Goal: Task Accomplishment & Management: Manage account settings

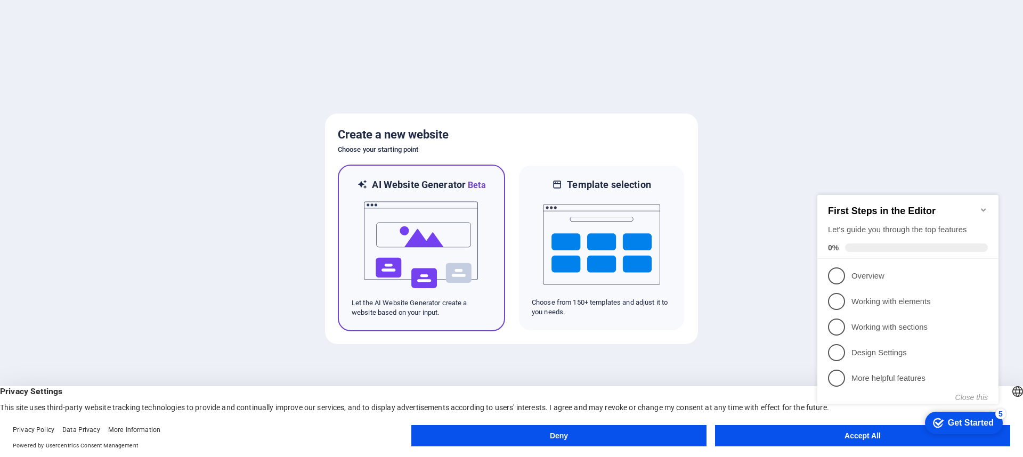
click at [382, 237] on img at bounding box center [421, 245] width 117 height 107
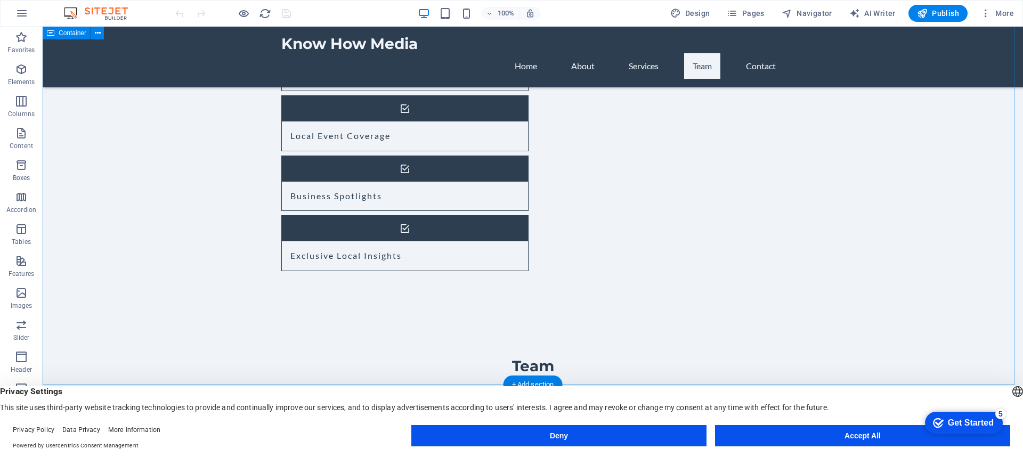
scroll to position [906, 0]
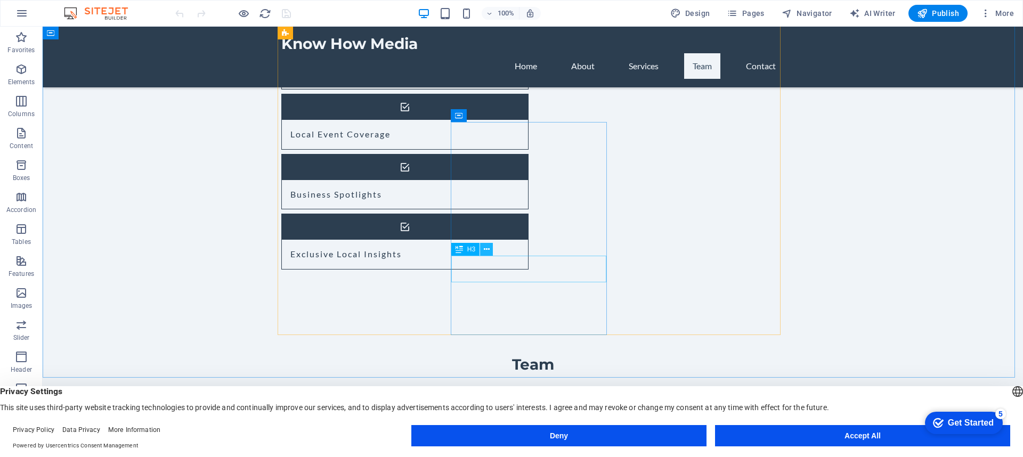
click at [487, 248] on icon at bounding box center [487, 249] width 6 height 11
click at [490, 275] on icon at bounding box center [490, 275] width 6 height 11
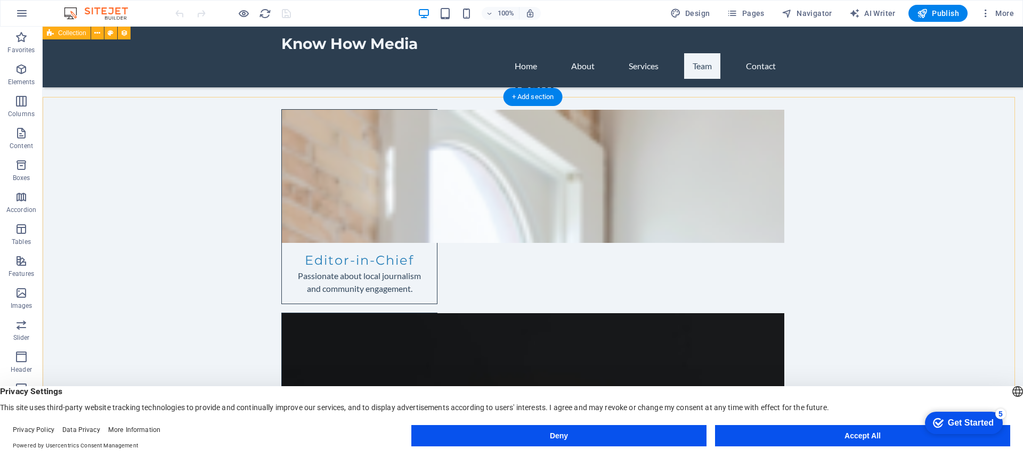
scroll to position [1181, 0]
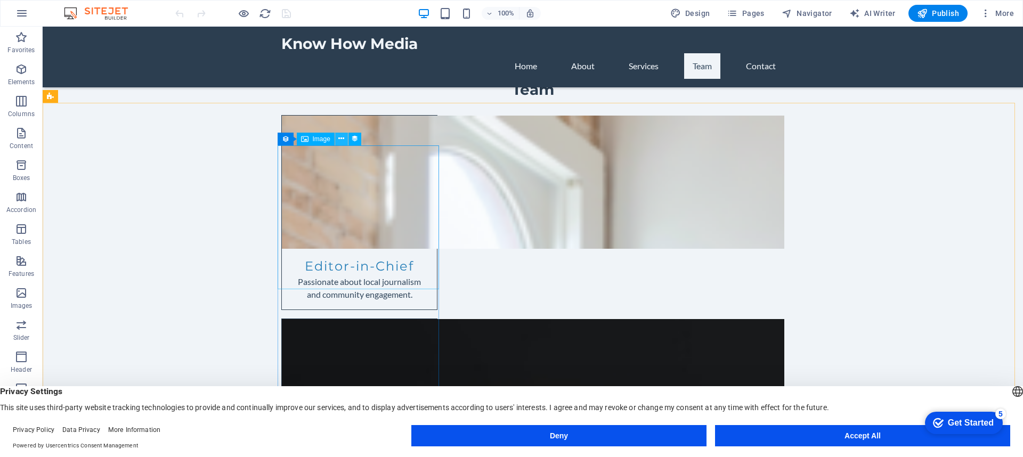
click at [340, 136] on icon at bounding box center [341, 138] width 6 height 11
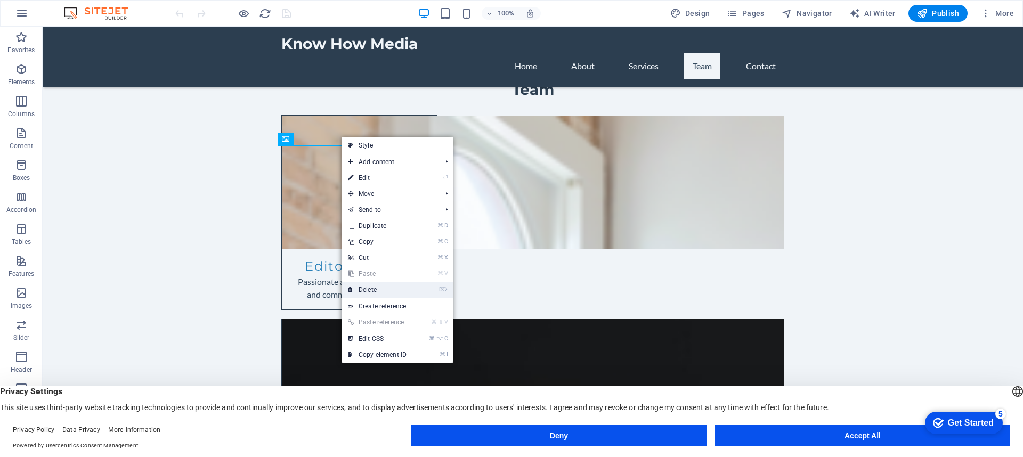
click at [363, 289] on link "⌦ Delete" at bounding box center [377, 290] width 71 height 16
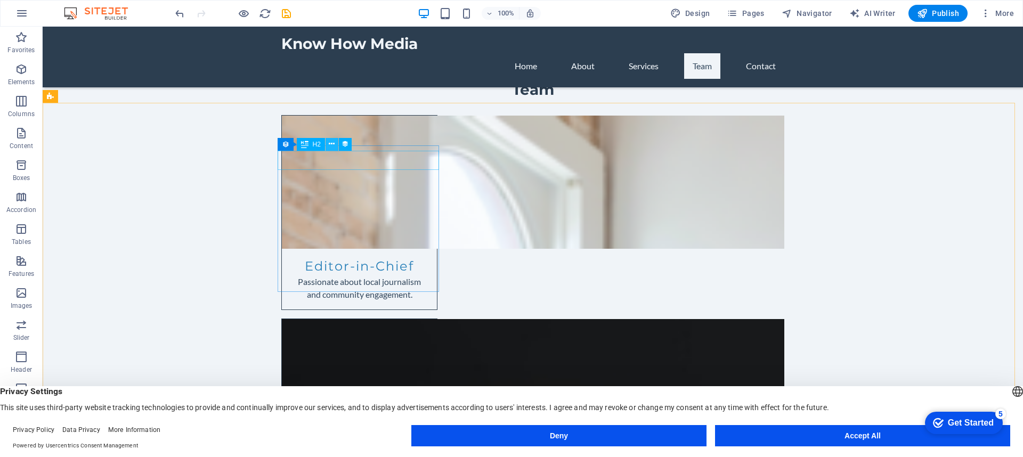
click at [332, 143] on icon at bounding box center [332, 144] width 6 height 11
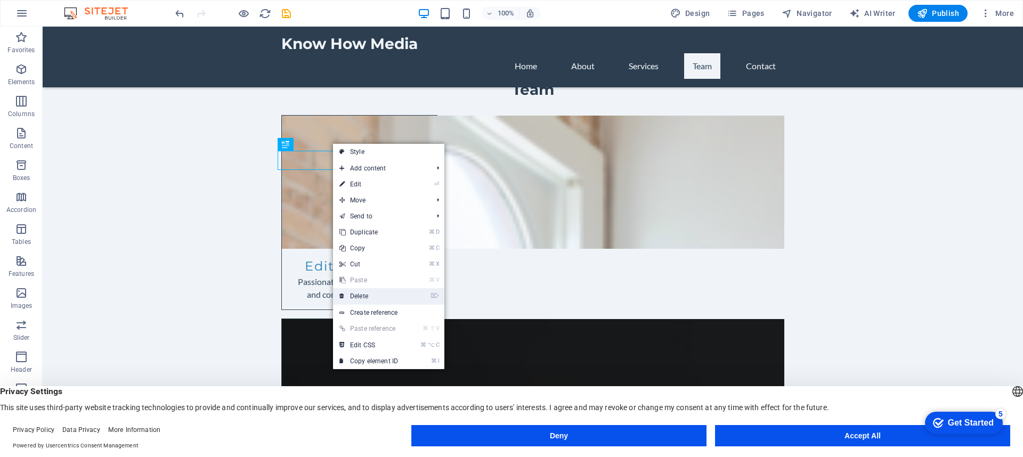
click at [359, 295] on link "⌦ Delete" at bounding box center [368, 296] width 71 height 16
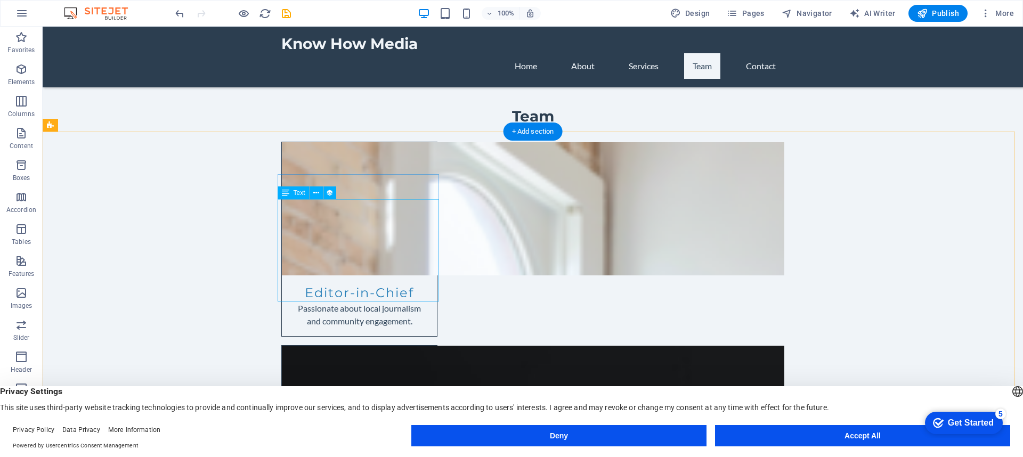
scroll to position [1156, 0]
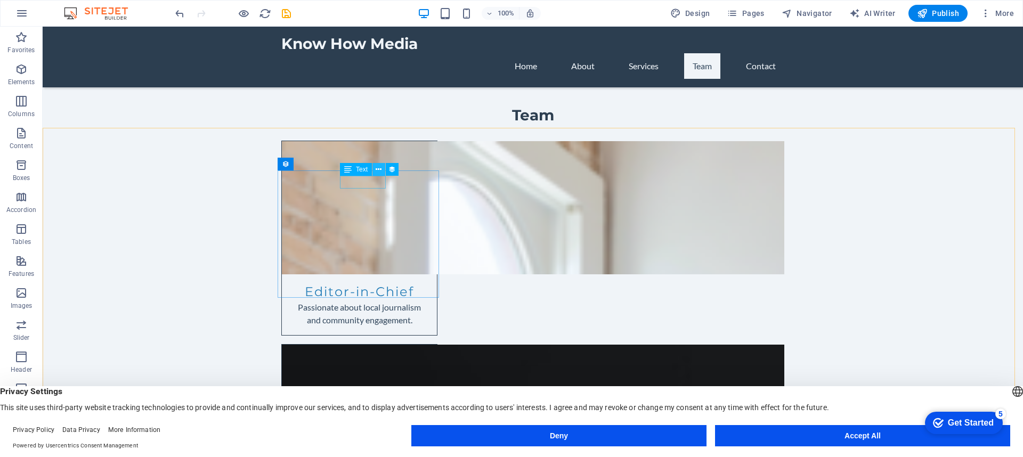
click at [378, 169] on icon at bounding box center [379, 169] width 6 height 11
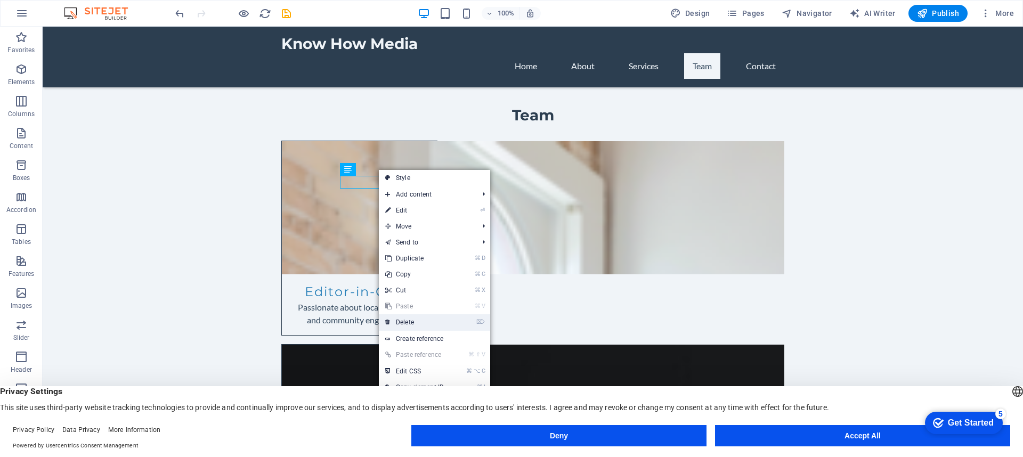
click at [394, 318] on link "⌦ Delete" at bounding box center [414, 322] width 71 height 16
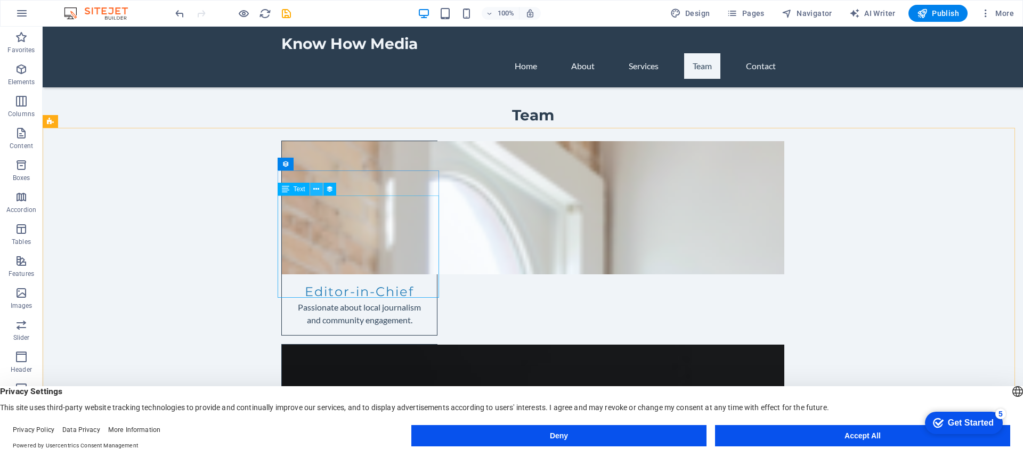
click at [314, 187] on icon at bounding box center [316, 189] width 6 height 11
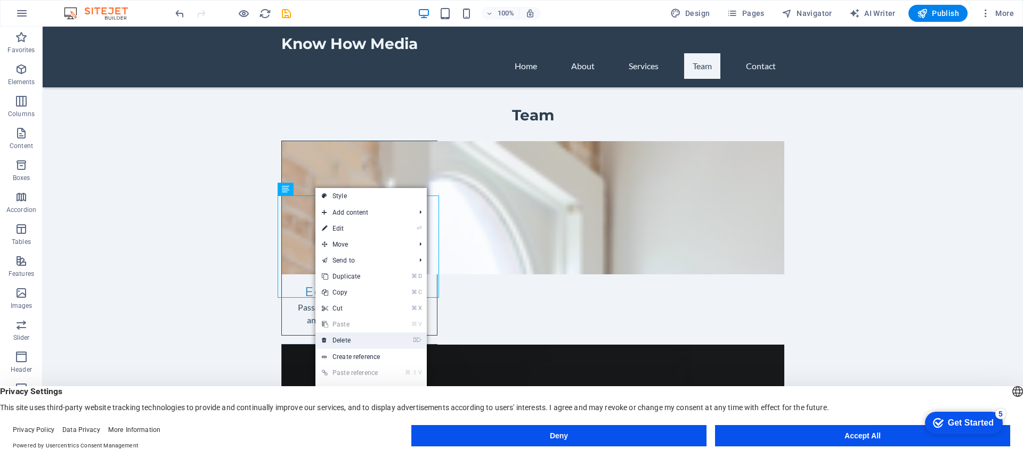
click at [343, 336] on link "⌦ Delete" at bounding box center [350, 341] width 71 height 16
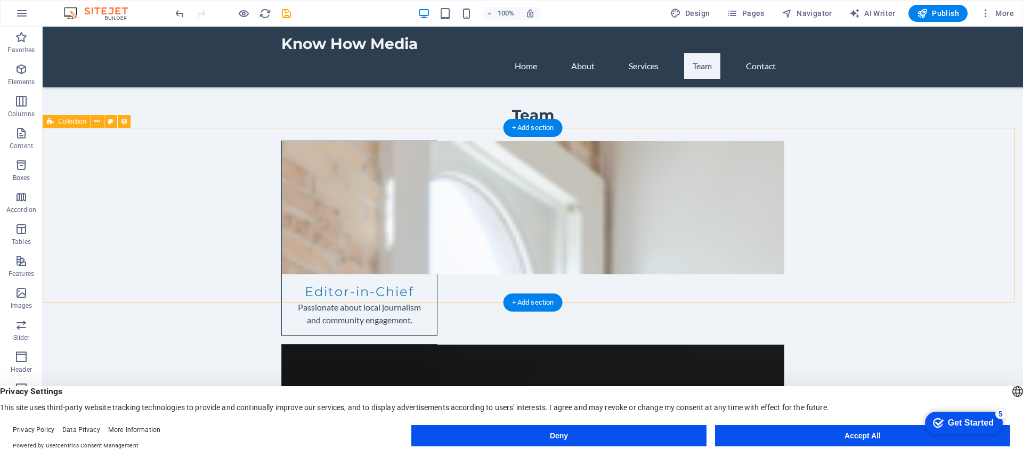
drag, startPoint x: 570, startPoint y: 155, endPoint x: 522, endPoint y: 145, distance: 48.4
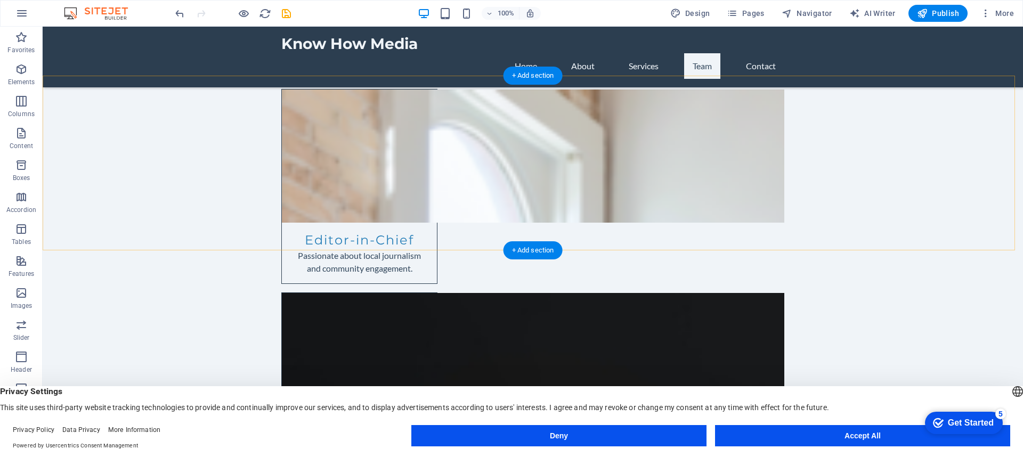
scroll to position [1210, 0]
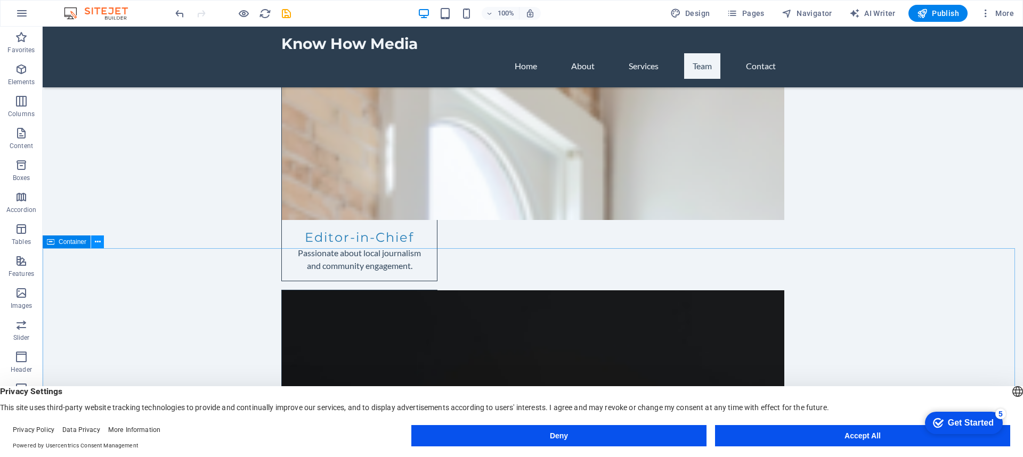
click at [99, 238] on icon at bounding box center [98, 242] width 6 height 11
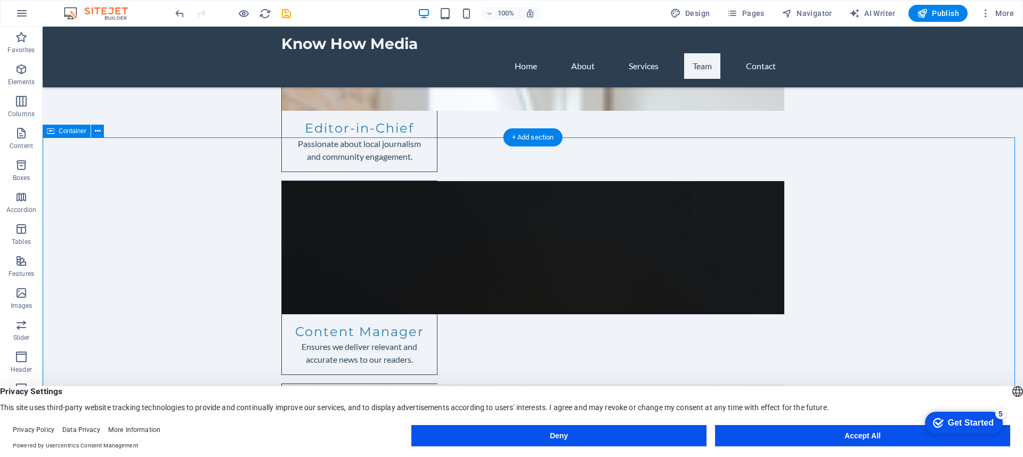
scroll to position [1321, 0]
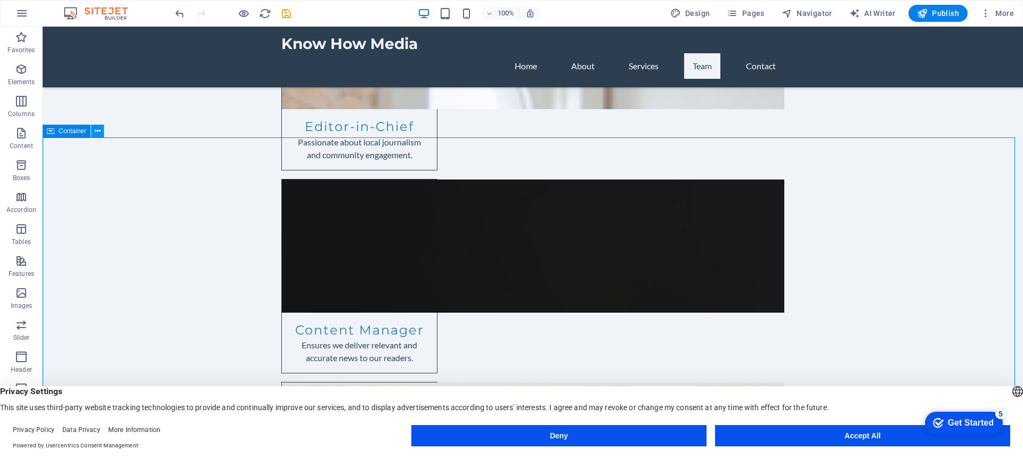
click at [95, 132] on icon at bounding box center [98, 131] width 6 height 11
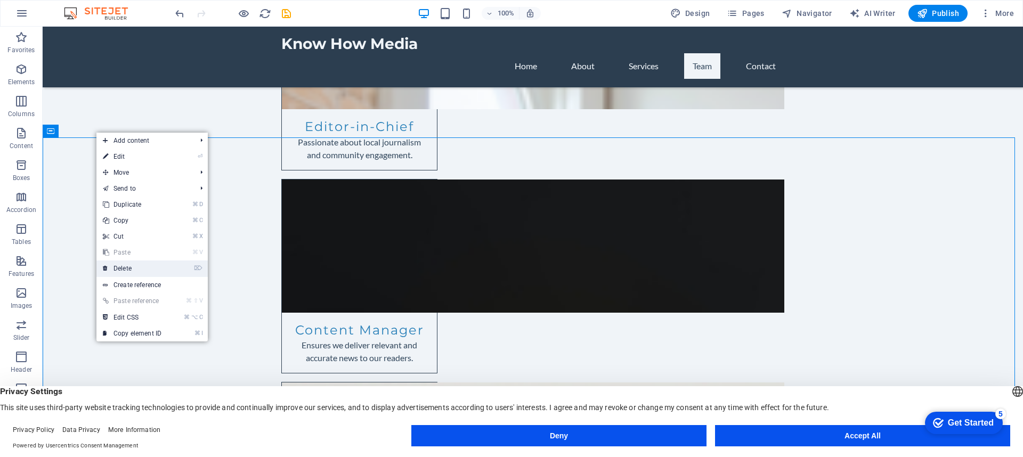
click at [117, 267] on link "⌦ Delete" at bounding box center [131, 269] width 71 height 16
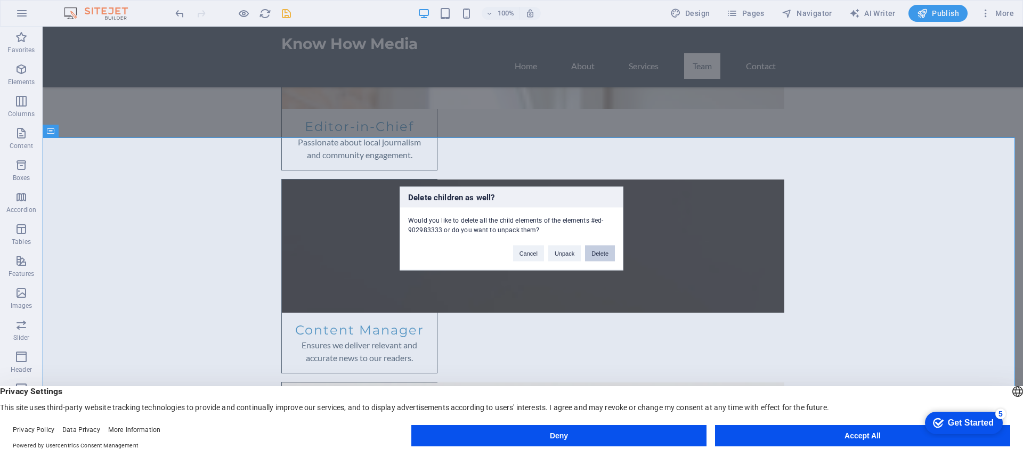
click at [603, 255] on button "Delete" at bounding box center [600, 254] width 30 height 16
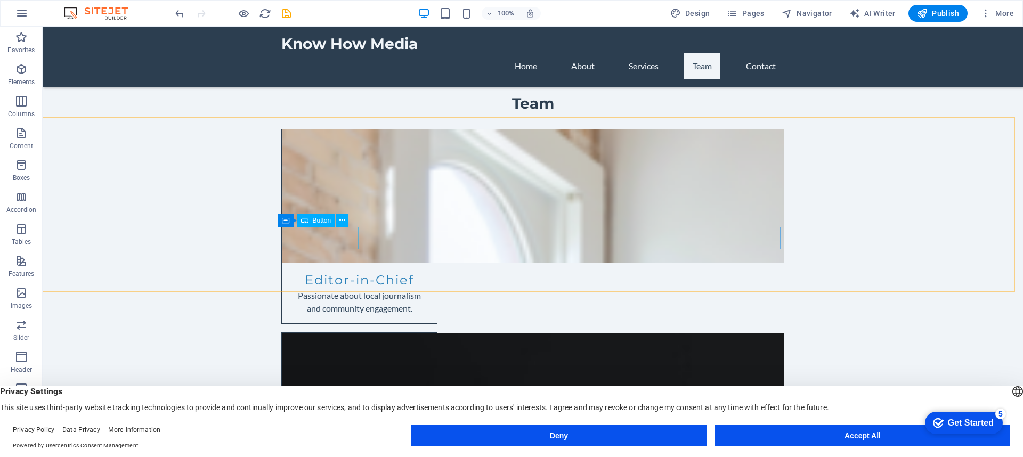
scroll to position [1167, 0]
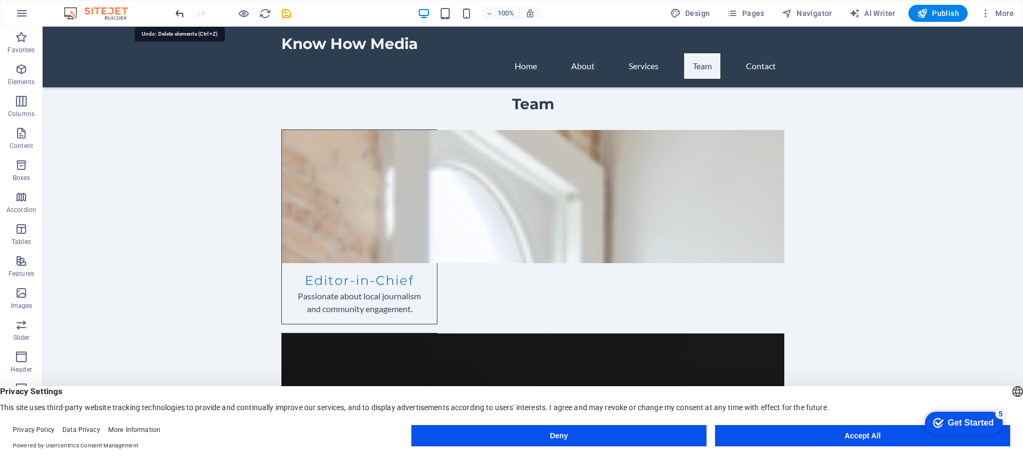
click at [181, 12] on icon "undo" at bounding box center [180, 13] width 12 height 12
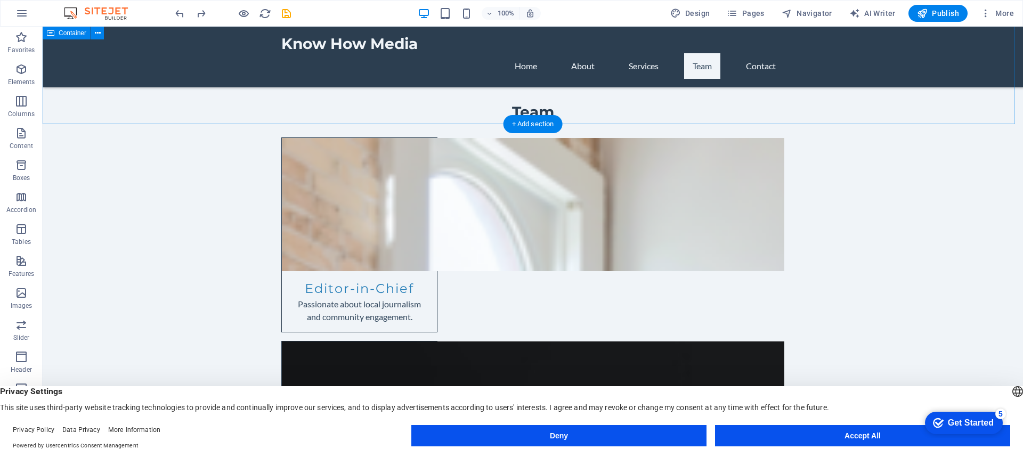
scroll to position [1155, 0]
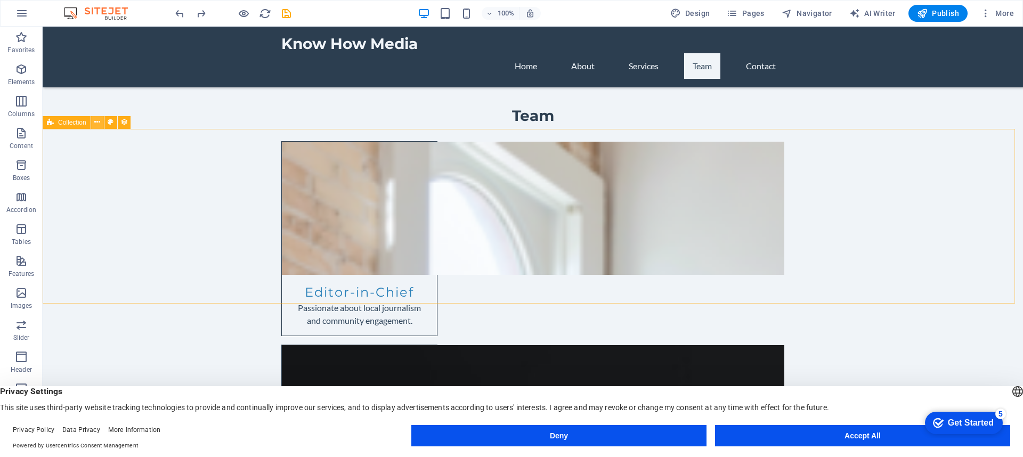
click at [98, 122] on icon at bounding box center [97, 122] width 6 height 11
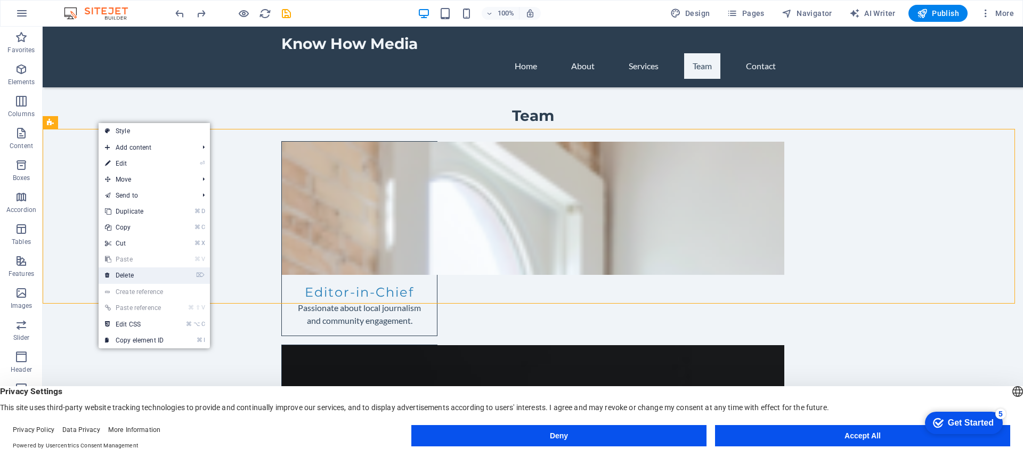
click at [124, 273] on link "⌦ Delete" at bounding box center [134, 275] width 71 height 16
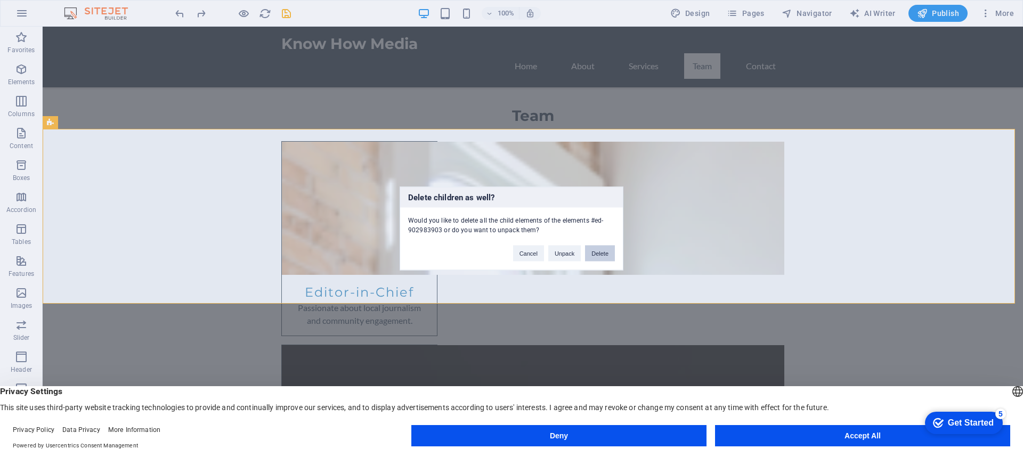
click at [599, 253] on button "Delete" at bounding box center [600, 254] width 30 height 16
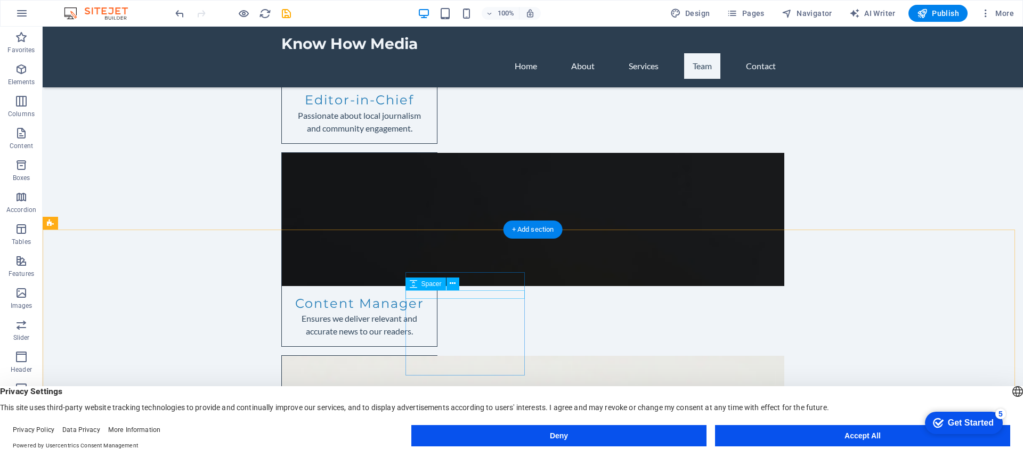
scroll to position [1369, 0]
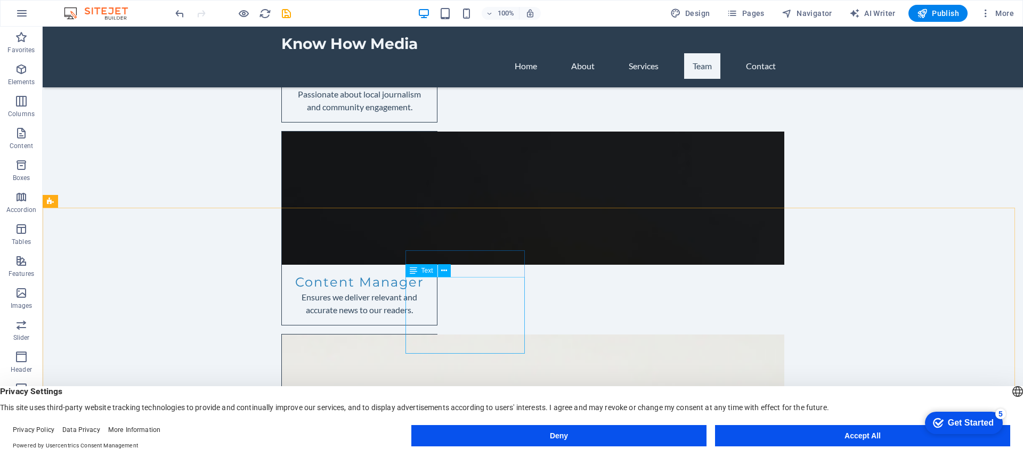
click at [412, 271] on icon at bounding box center [413, 270] width 7 height 13
click at [427, 271] on span "Text" at bounding box center [427, 270] width 12 height 6
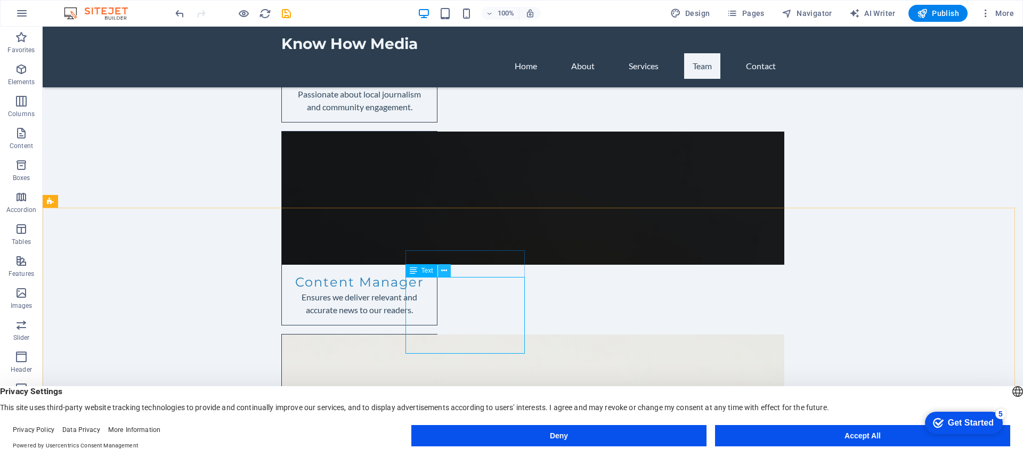
click at [443, 270] on icon at bounding box center [444, 270] width 6 height 11
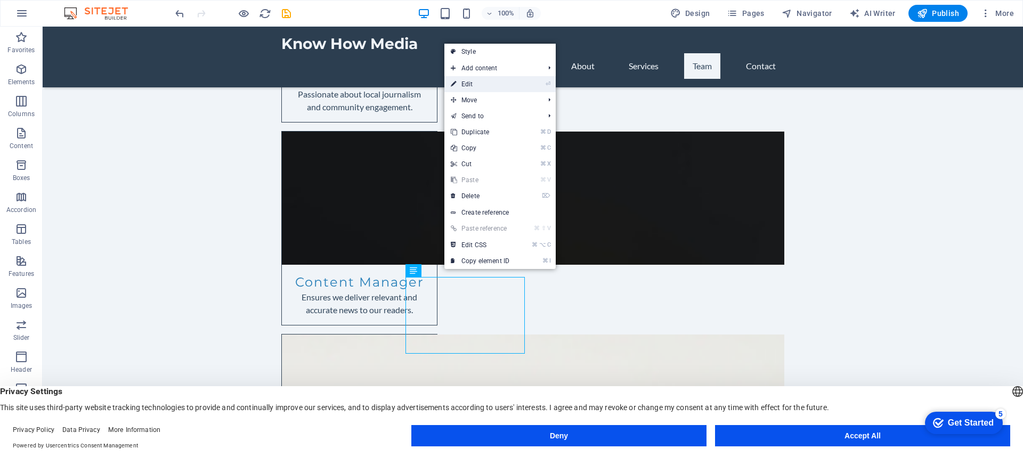
click at [470, 81] on link "⏎ Edit" at bounding box center [479, 84] width 71 height 16
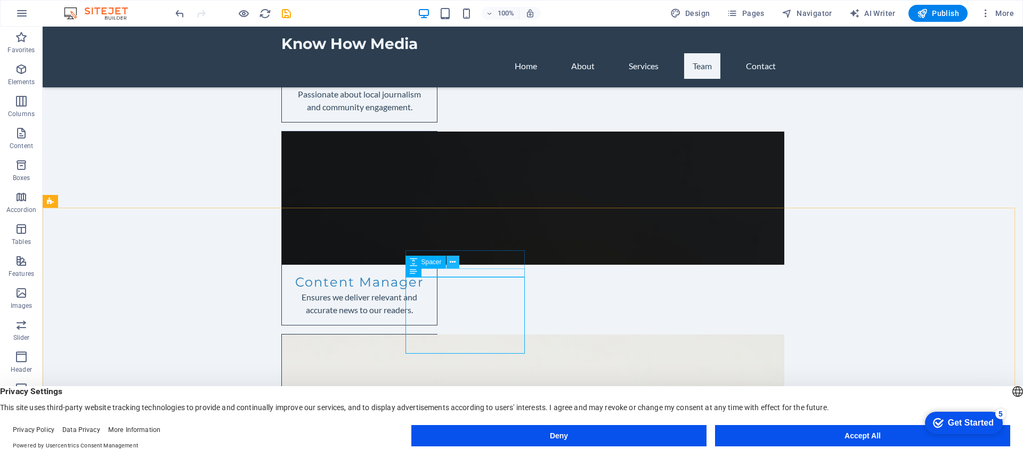
click at [453, 262] on icon at bounding box center [453, 262] width 6 height 11
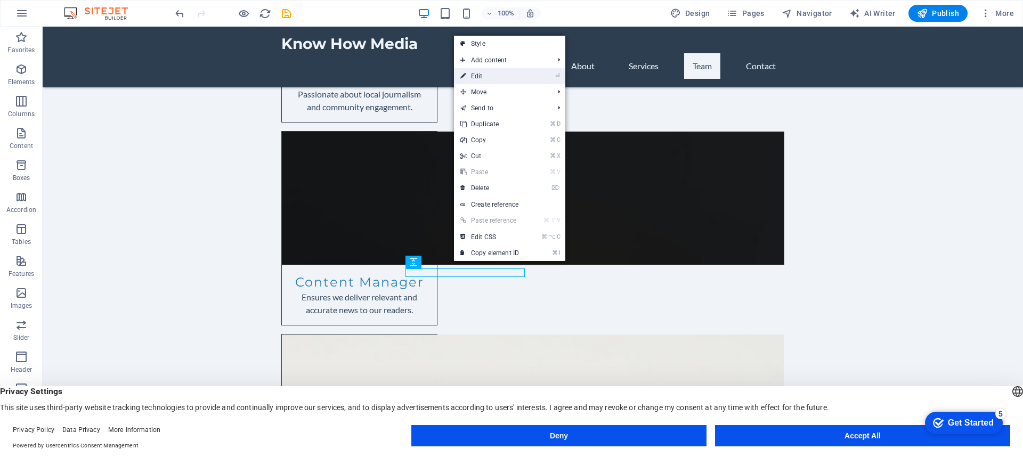
click at [476, 76] on link "⏎ Edit" at bounding box center [489, 76] width 71 height 16
select select "px"
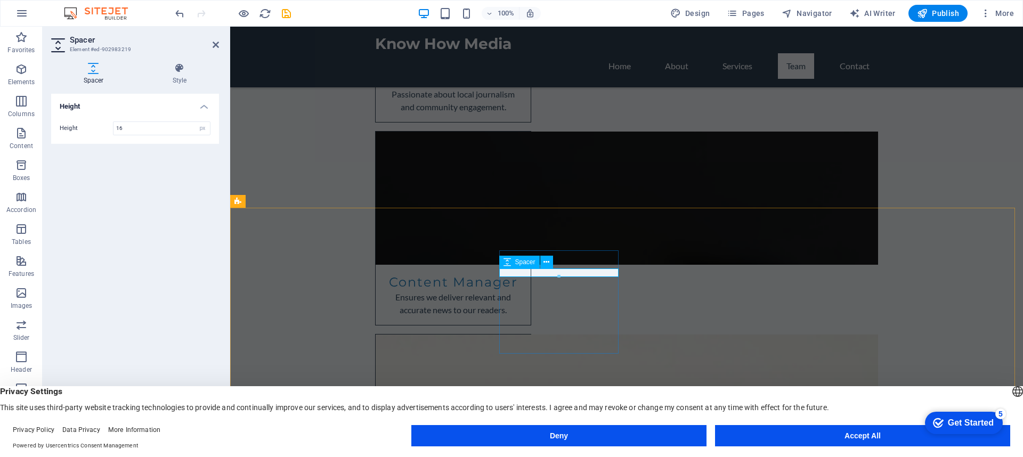
click at [507, 263] on icon at bounding box center [507, 262] width 7 height 13
drag, startPoint x: 558, startPoint y: 277, endPoint x: 561, endPoint y: 265, distance: 12.0
type input "14"
click at [554, 242] on icon at bounding box center [553, 244] width 6 height 11
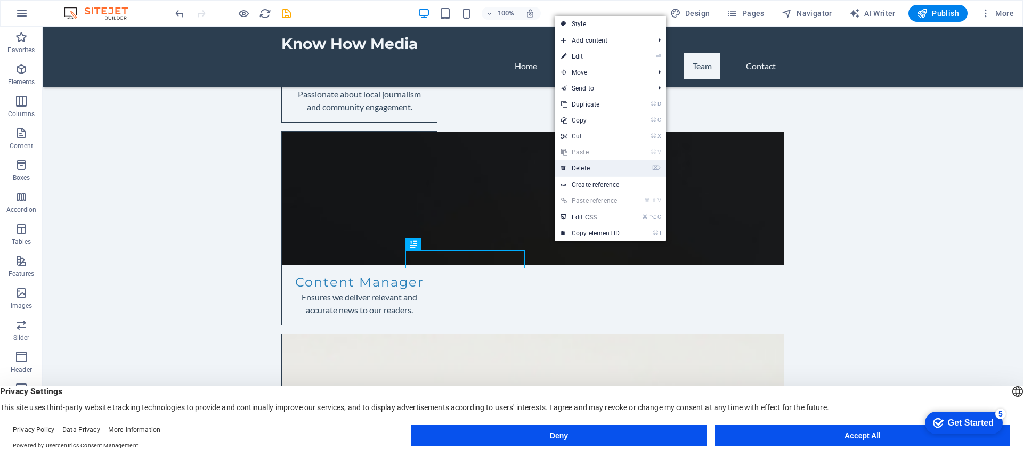
click at [575, 165] on link "⌦ Delete" at bounding box center [590, 168] width 71 height 16
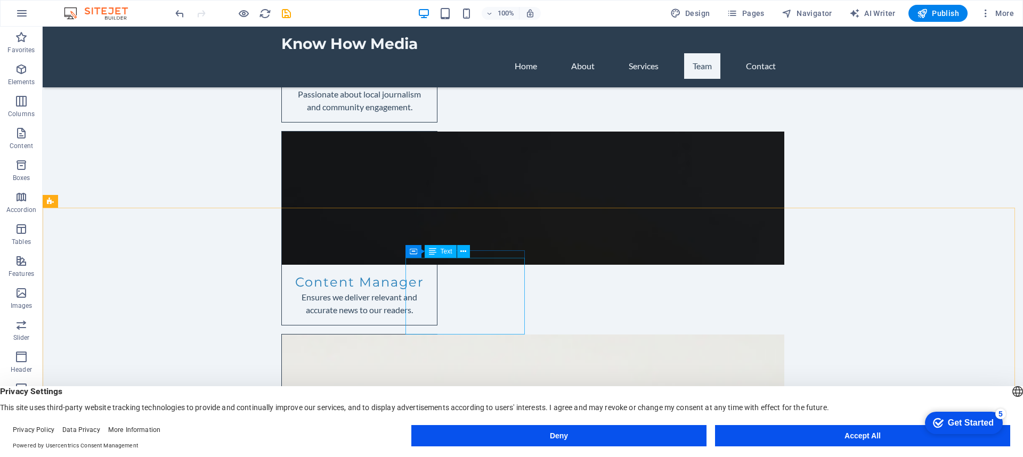
click at [445, 253] on span "Text" at bounding box center [447, 251] width 12 height 6
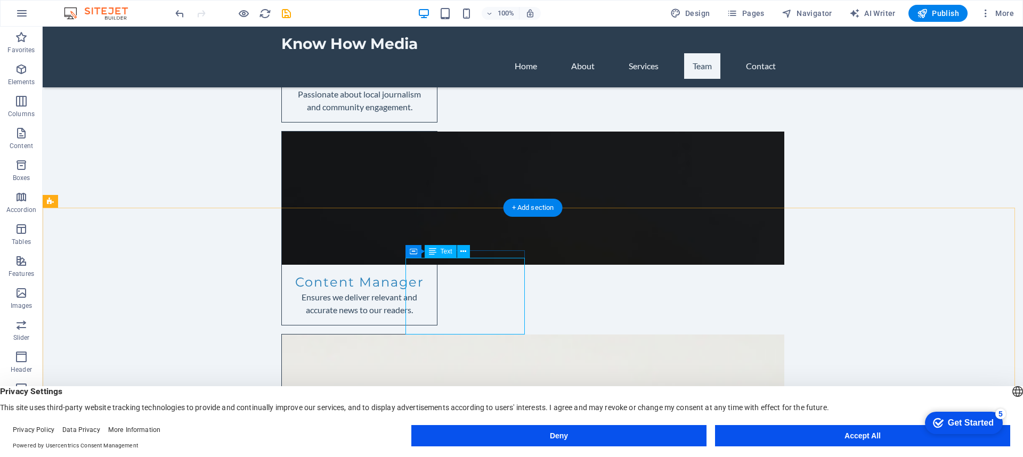
drag, startPoint x: 433, startPoint y: 290, endPoint x: 493, endPoint y: 293, distance: 60.8
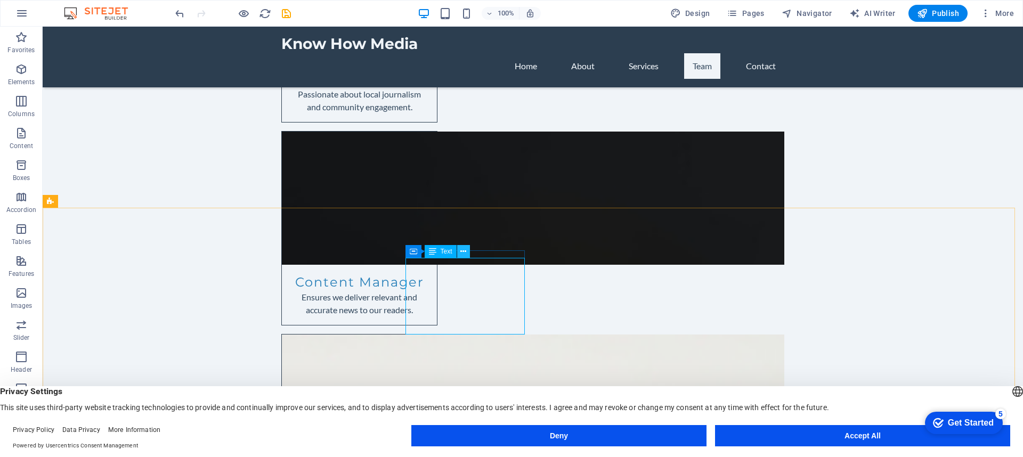
click at [463, 250] on icon at bounding box center [463, 251] width 6 height 11
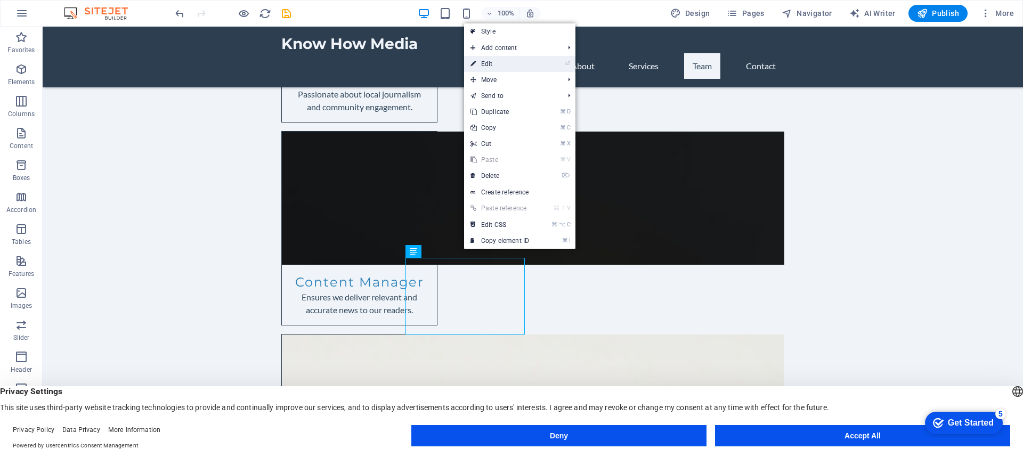
click at [485, 61] on link "⏎ Edit" at bounding box center [499, 64] width 71 height 16
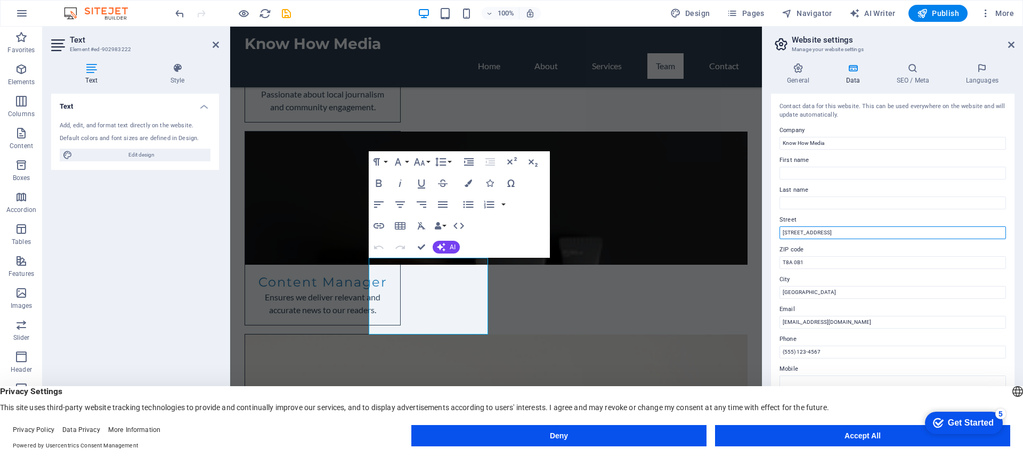
drag, startPoint x: 813, startPoint y: 233, endPoint x: 779, endPoint y: 233, distance: 34.1
click at [780, 233] on input "[STREET_ADDRESS]" at bounding box center [893, 232] width 226 height 13
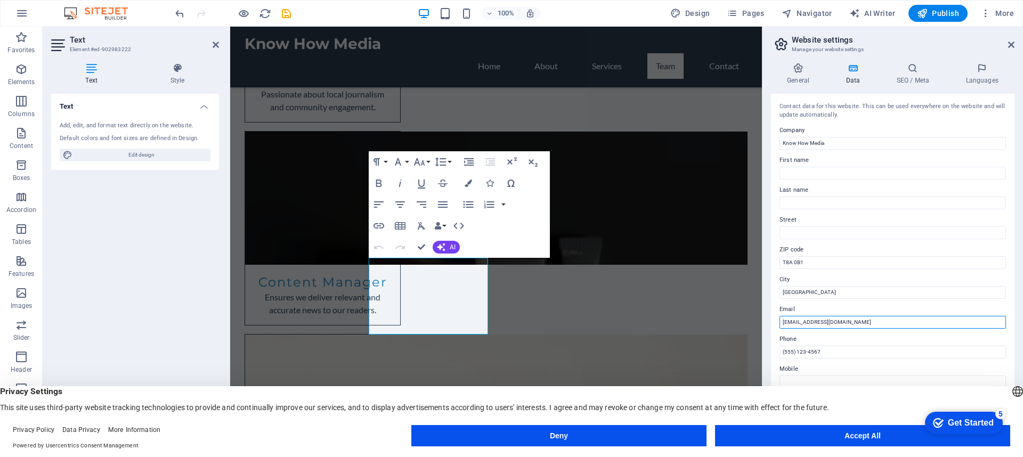
drag, startPoint x: 843, startPoint y: 322, endPoint x: 782, endPoint y: 322, distance: 61.3
click at [782, 322] on input "[EMAIL_ADDRESS][DOMAIN_NAME]" at bounding box center [893, 322] width 226 height 13
type input "[PERSON_NAME][EMAIL_ADDRESS][DOMAIN_NAME]"
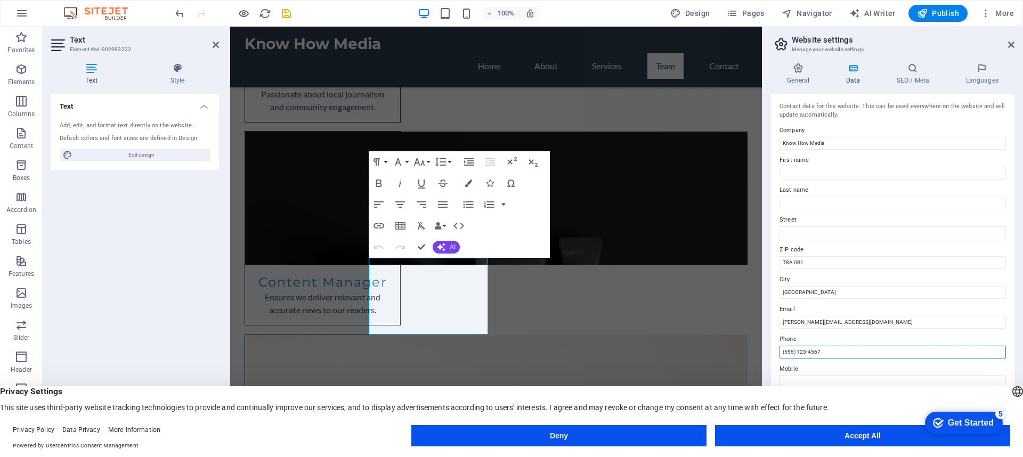
drag, startPoint x: 821, startPoint y: 351, endPoint x: 787, endPoint y: 351, distance: 34.1
click at [787, 351] on input "(555) 123-4567" at bounding box center [893, 352] width 226 height 13
click at [806, 350] on input "(555) 123-4567" at bounding box center [893, 352] width 226 height 13
drag, startPoint x: 792, startPoint y: 352, endPoint x: 785, endPoint y: 352, distance: 6.9
click at [785, 352] on input "(555) 123-4567" at bounding box center [893, 352] width 226 height 13
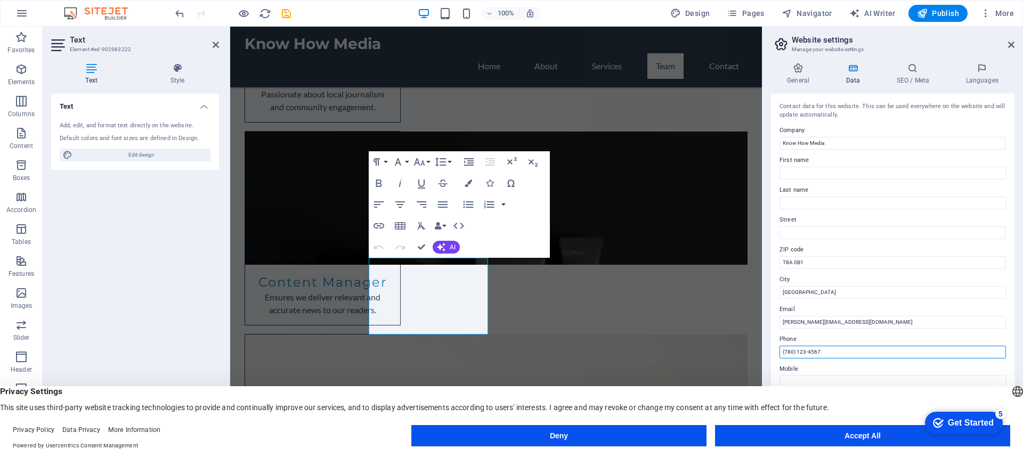
drag, startPoint x: 797, startPoint y: 352, endPoint x: 823, endPoint y: 354, distance: 26.2
click at [823, 354] on input "(780) 123-4567" at bounding box center [893, 352] width 226 height 13
drag, startPoint x: 754, startPoint y: 222, endPoint x: 526, endPoint y: 146, distance: 240.0
type input "[PHONE_NUMBER]"
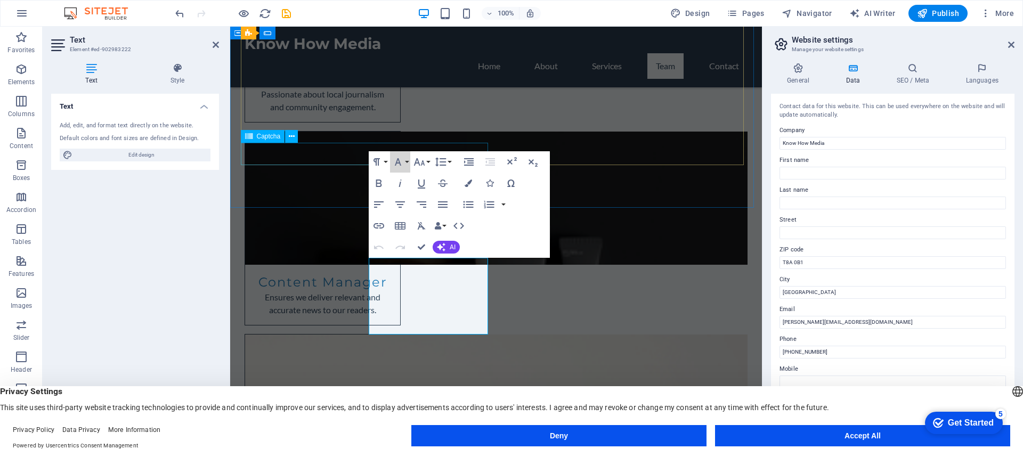
drag, startPoint x: 620, startPoint y: 199, endPoint x: 339, endPoint y: 158, distance: 283.8
click at [786, 173] on input "First name" at bounding box center [893, 173] width 226 height 13
type input "[PERSON_NAME]"
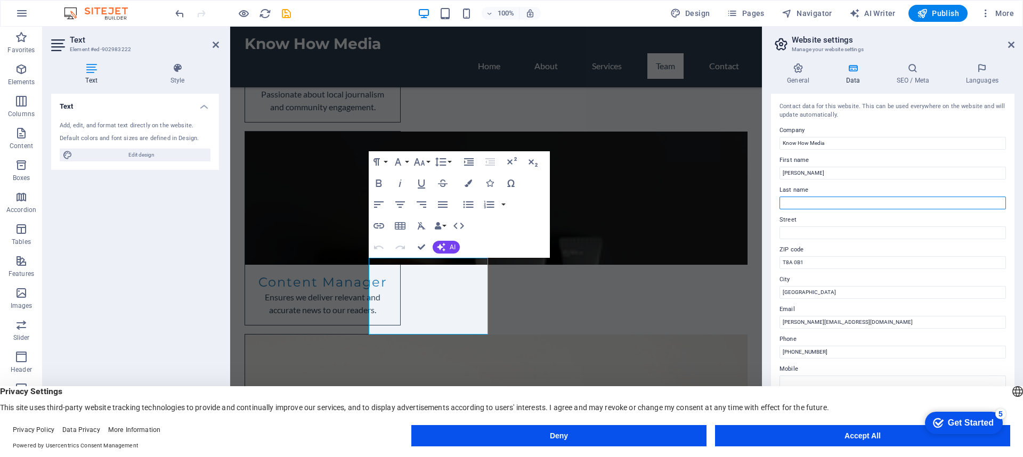
click at [785, 198] on input "Last name" at bounding box center [893, 203] width 226 height 13
type input "[PERSON_NAME]"
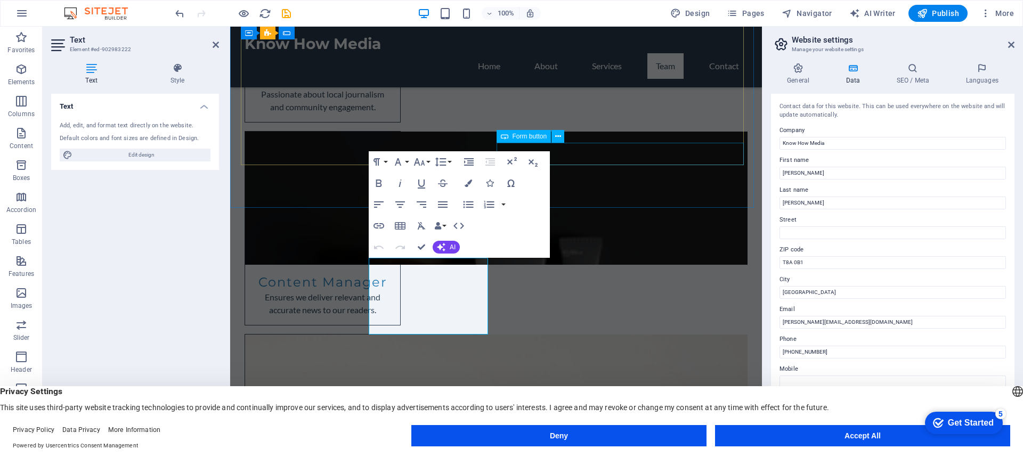
click at [539, 137] on span "Form button" at bounding box center [530, 136] width 35 height 6
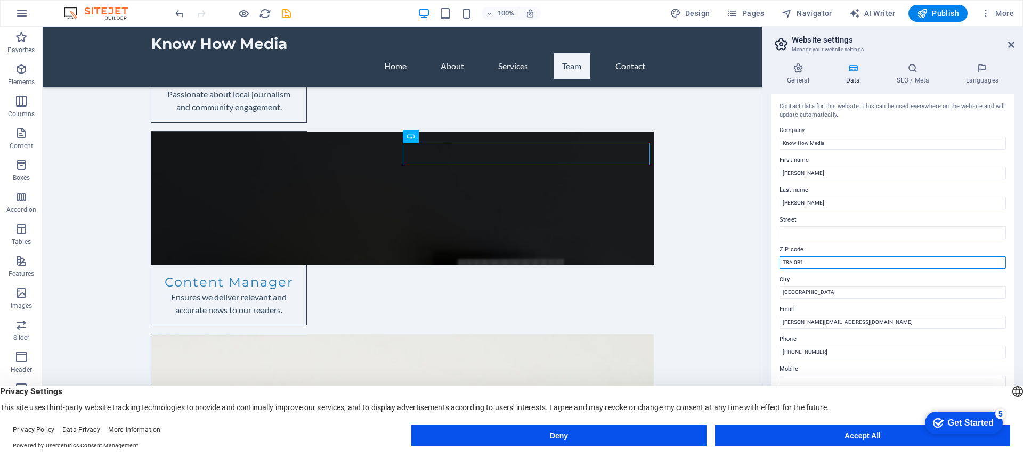
drag, startPoint x: 805, startPoint y: 262, endPoint x: 776, endPoint y: 261, distance: 28.8
click at [776, 261] on div "Contact data for this website. This can be used everywhere on the website and w…" at bounding box center [893, 263] width 244 height 338
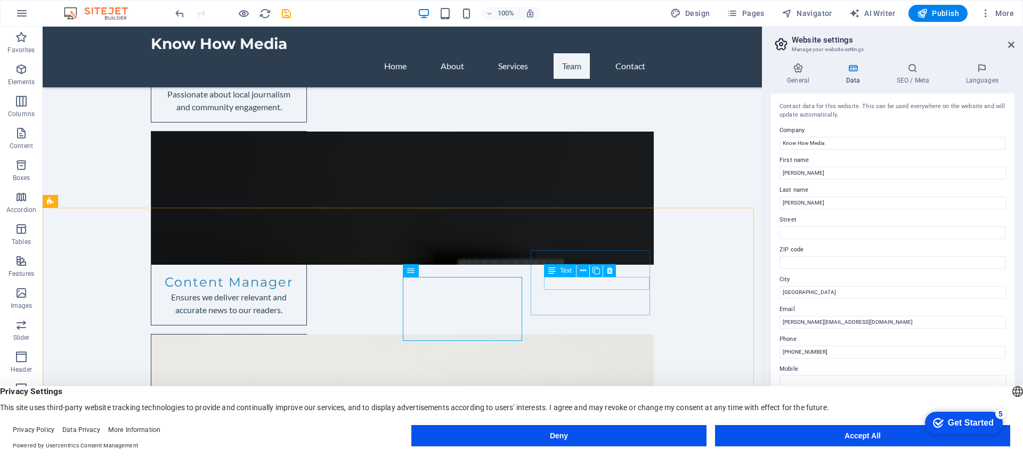
click at [553, 271] on icon at bounding box center [551, 270] width 7 height 13
click at [569, 271] on span "Text" at bounding box center [566, 270] width 12 height 6
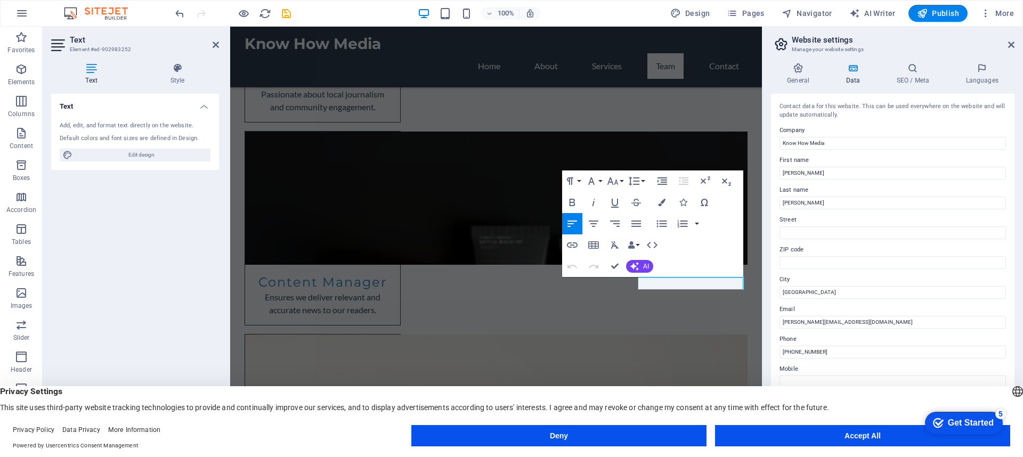
click at [119, 228] on div "Text Add, edit, and format text directly on the website. Default colors and fon…" at bounding box center [135, 263] width 168 height 338
drag, startPoint x: 701, startPoint y: 247, endPoint x: 701, endPoint y: 213, distance: 33.6
click at [701, 213] on div "Paragraph Format Normal Heading 1 Heading 2 Heading 3 Heading 4 Heading 5 Headi…" at bounding box center [652, 224] width 181 height 107
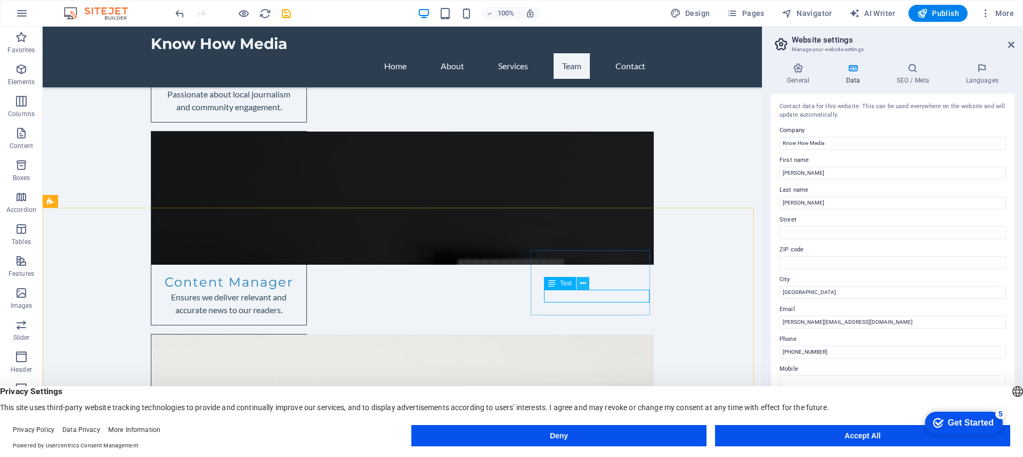
click at [583, 282] on icon at bounding box center [583, 283] width 6 height 11
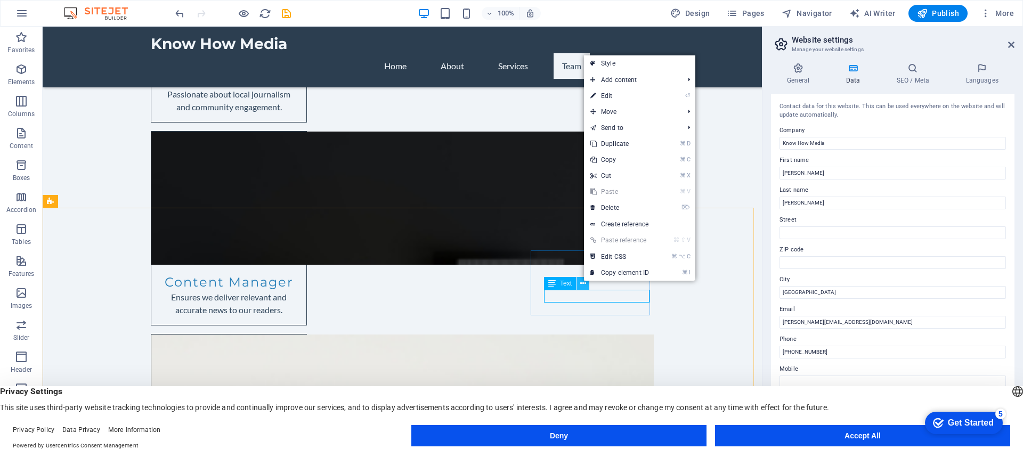
click at [583, 282] on icon at bounding box center [583, 283] width 6 height 11
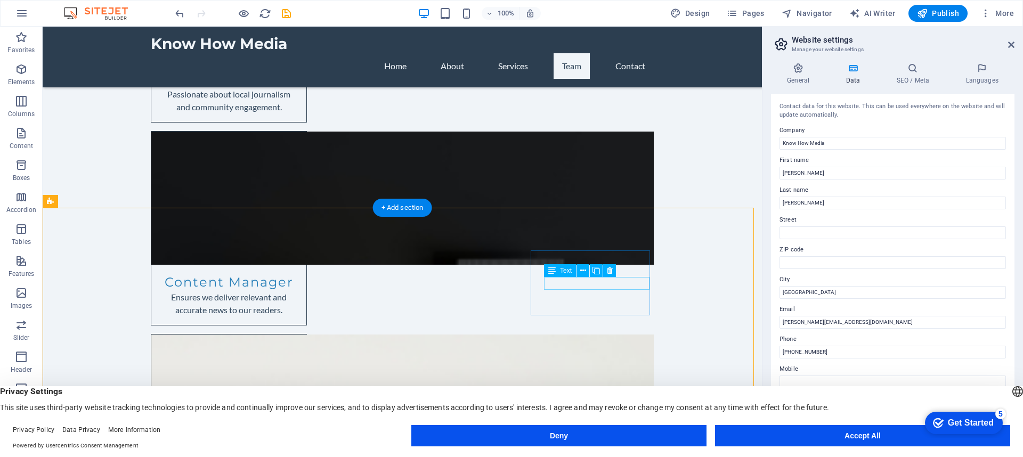
click at [583, 270] on icon at bounding box center [583, 270] width 6 height 11
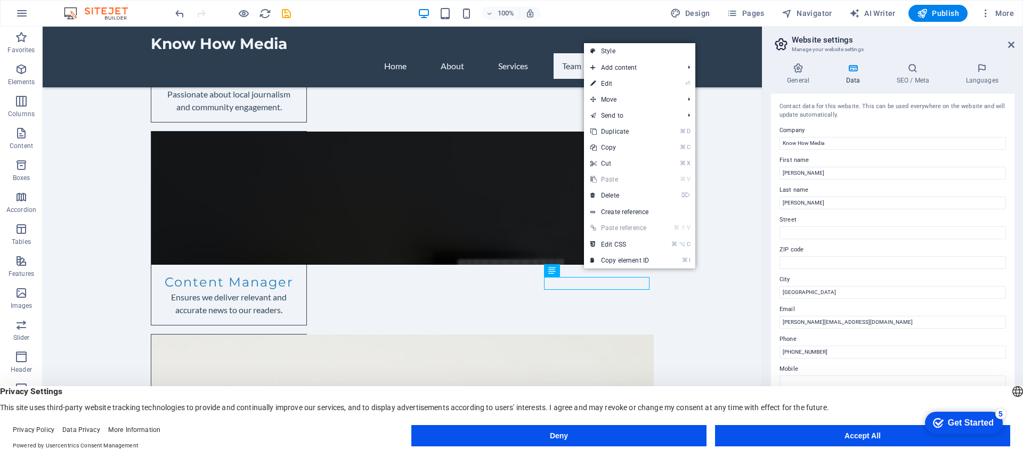
click at [593, 228] on icon at bounding box center [592, 228] width 5 height 16
click at [622, 226] on link "⌘ ⇧ V Paste reference" at bounding box center [619, 228] width 71 height 16
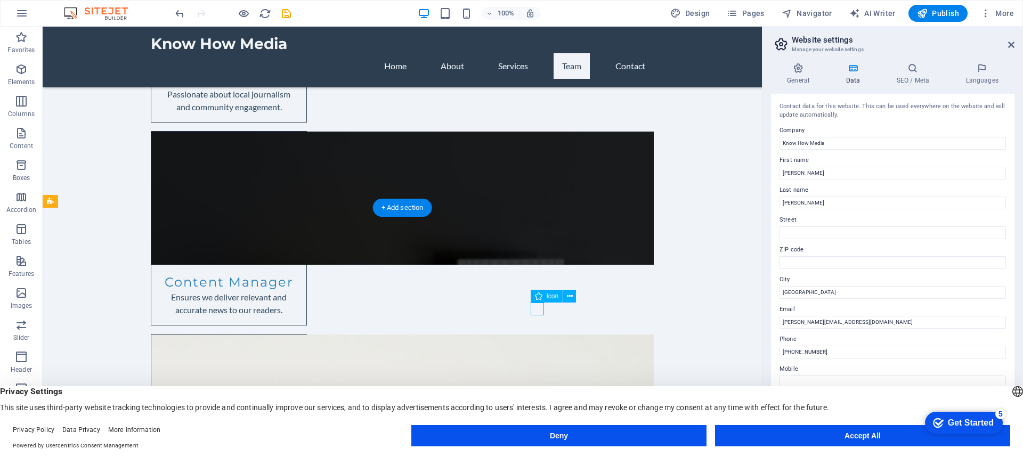
select select "xMidYMid"
select select "px"
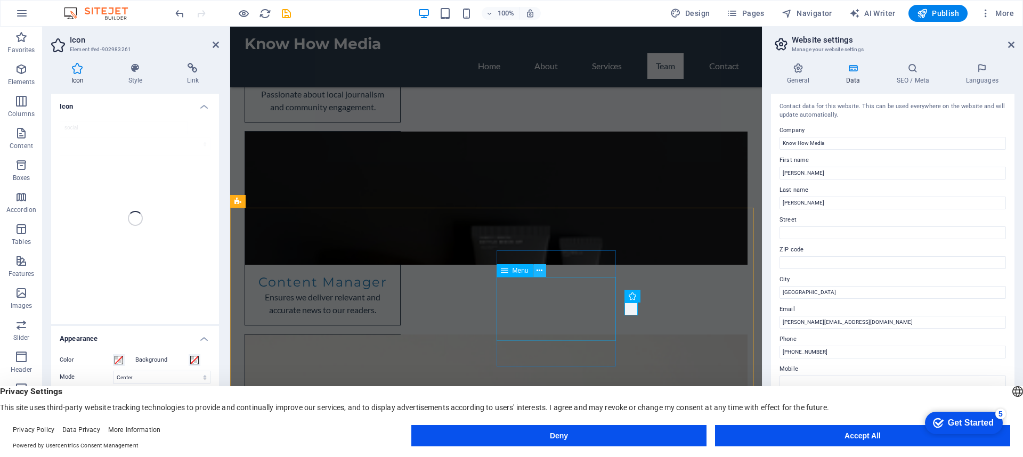
click at [541, 268] on icon at bounding box center [540, 270] width 6 height 11
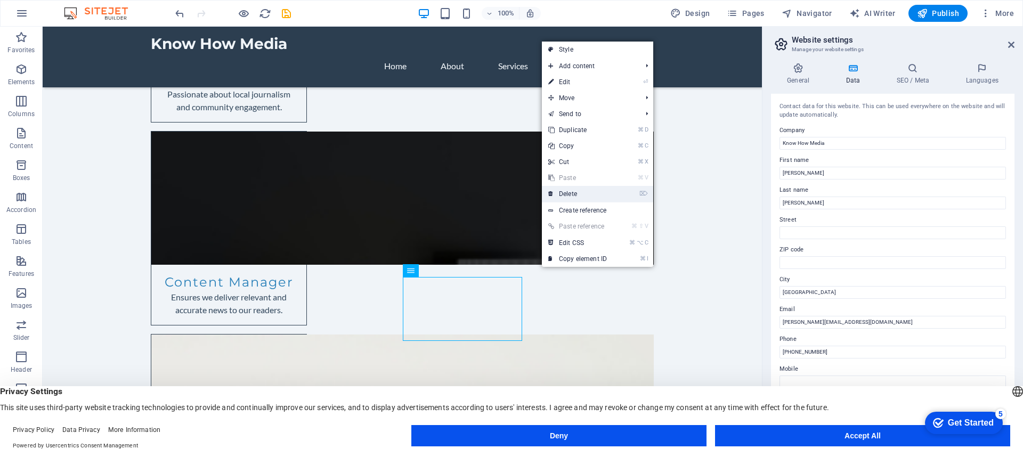
click at [567, 192] on link "⌦ Delete" at bounding box center [577, 194] width 71 height 16
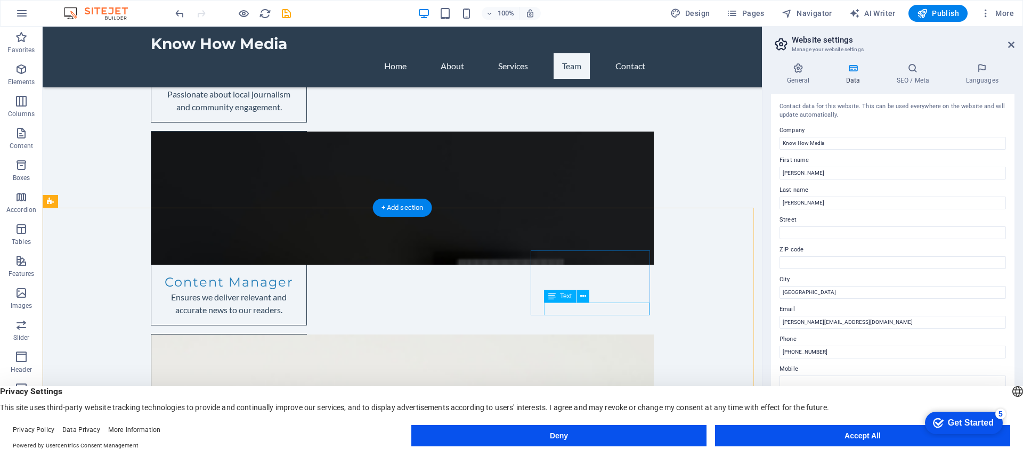
click at [583, 296] on icon at bounding box center [583, 296] width 6 height 11
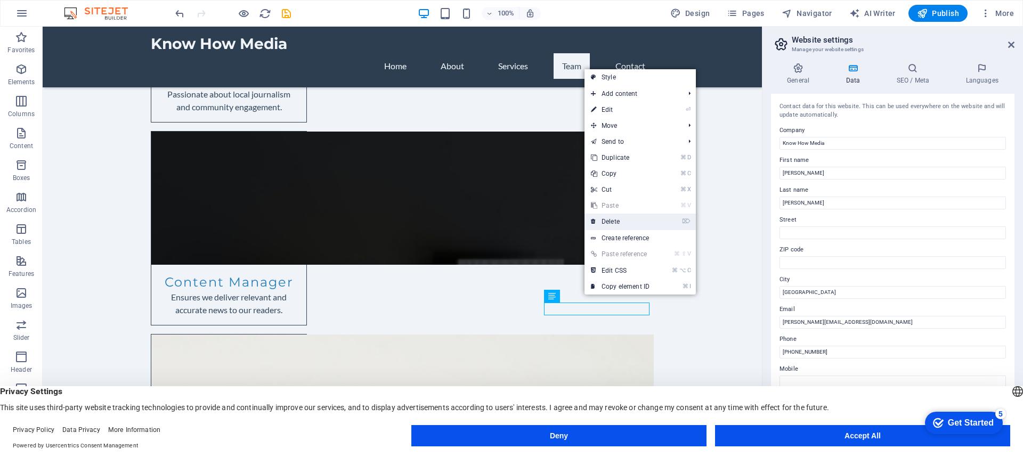
click at [610, 220] on link "⌦ Delete" at bounding box center [620, 222] width 71 height 16
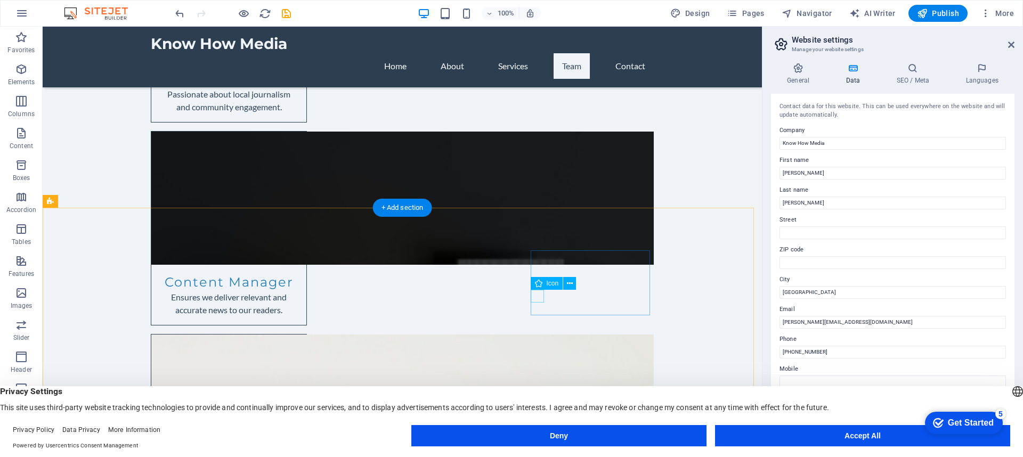
select select "xMidYMid"
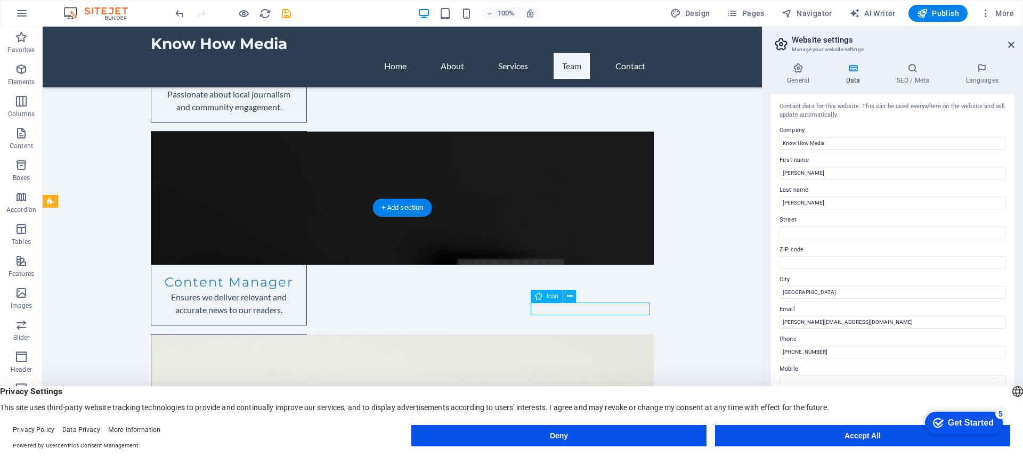
select select "px"
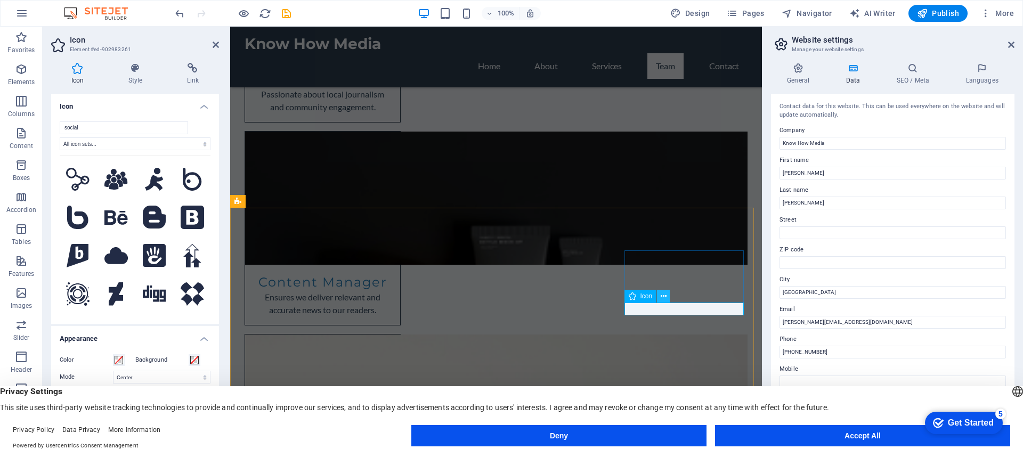
click at [663, 296] on icon at bounding box center [664, 296] width 6 height 11
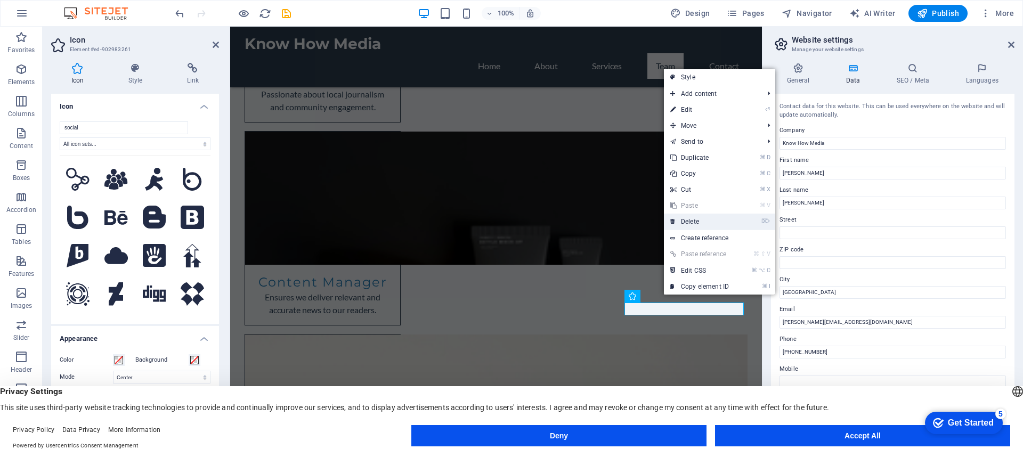
click at [682, 218] on link "⌦ Delete" at bounding box center [699, 222] width 71 height 16
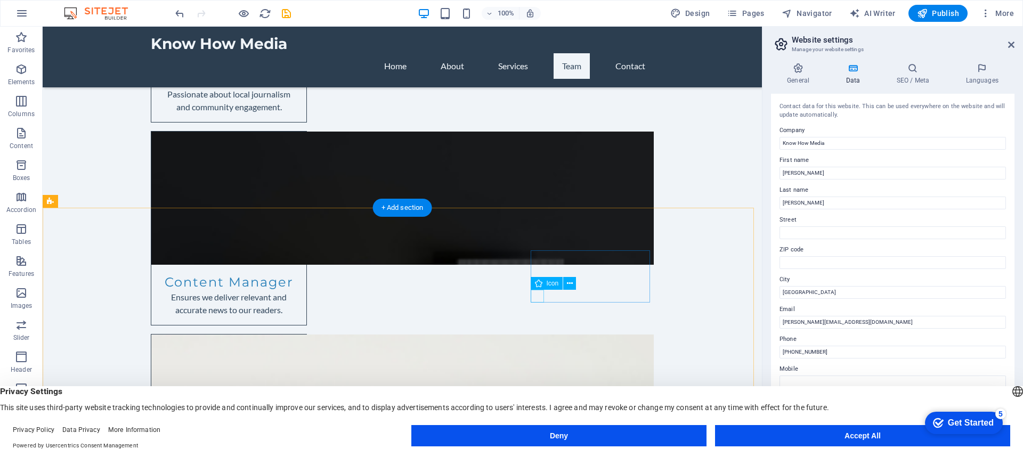
select select "xMidYMid"
select select "px"
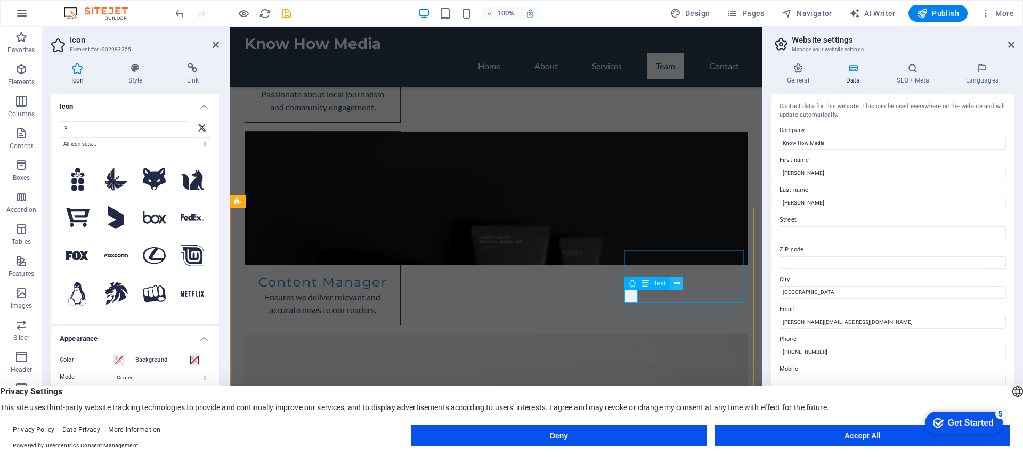
click at [678, 282] on icon at bounding box center [677, 283] width 6 height 11
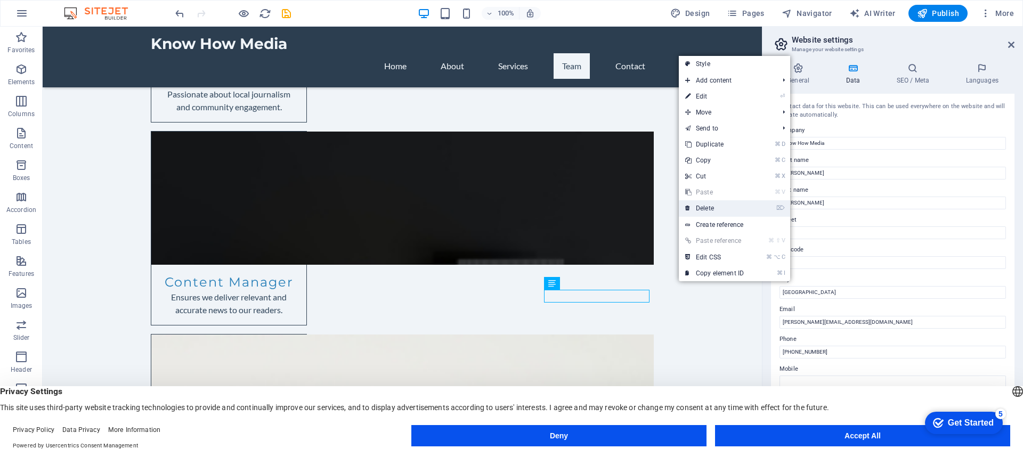
click at [705, 209] on link "⌦ Delete" at bounding box center [714, 208] width 71 height 16
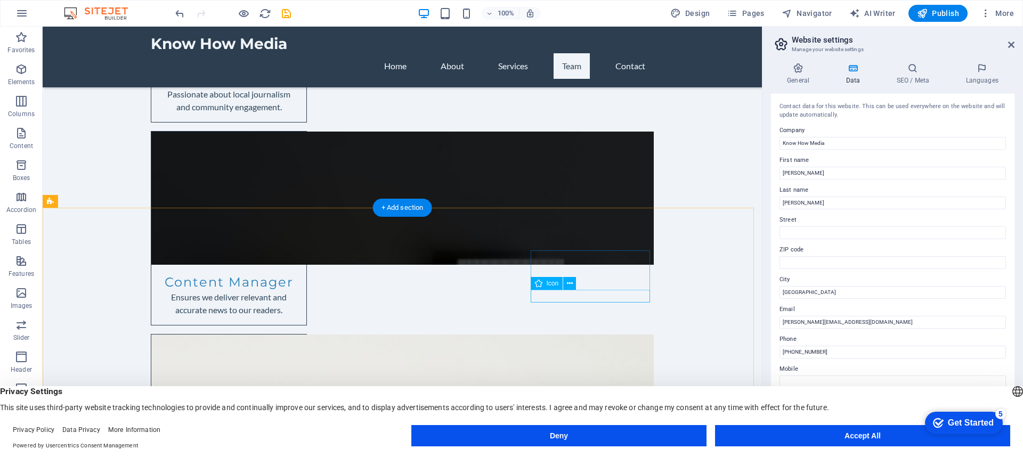
select select "xMidYMid"
select select "px"
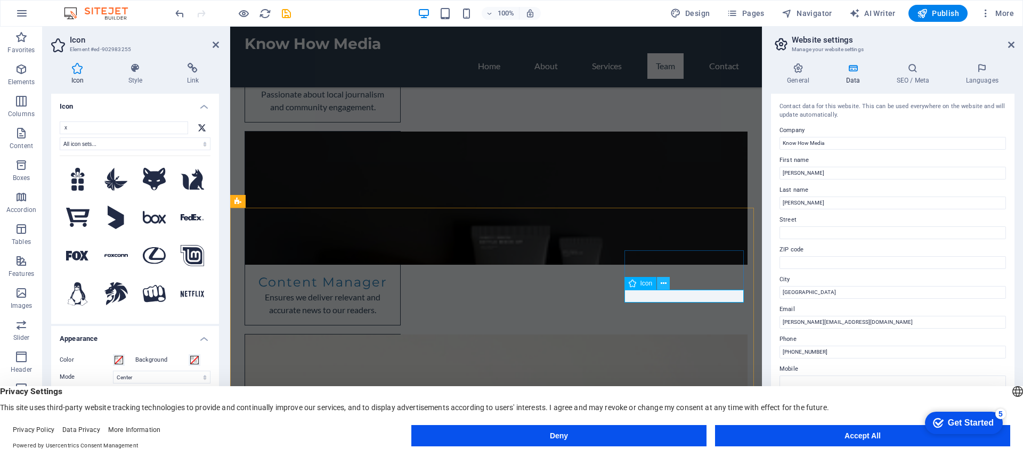
click at [663, 281] on icon at bounding box center [664, 283] width 6 height 11
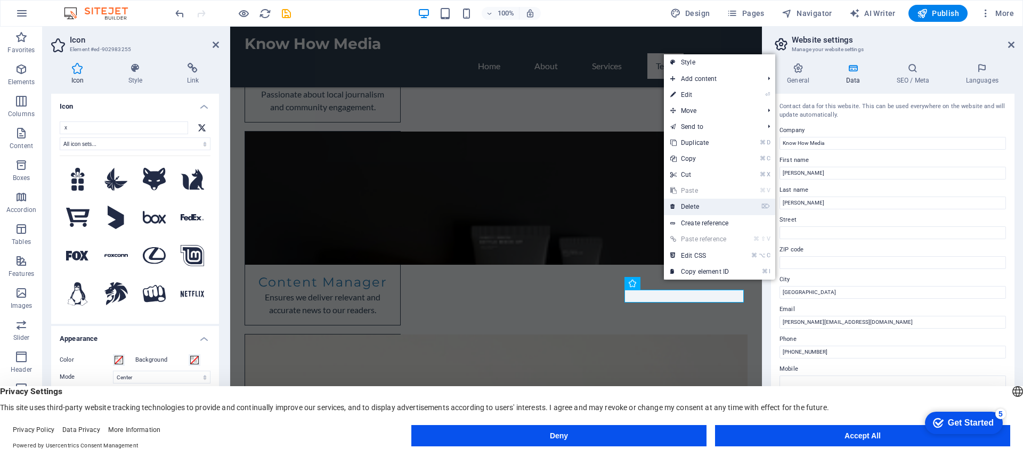
click at [675, 204] on icon at bounding box center [672, 207] width 5 height 16
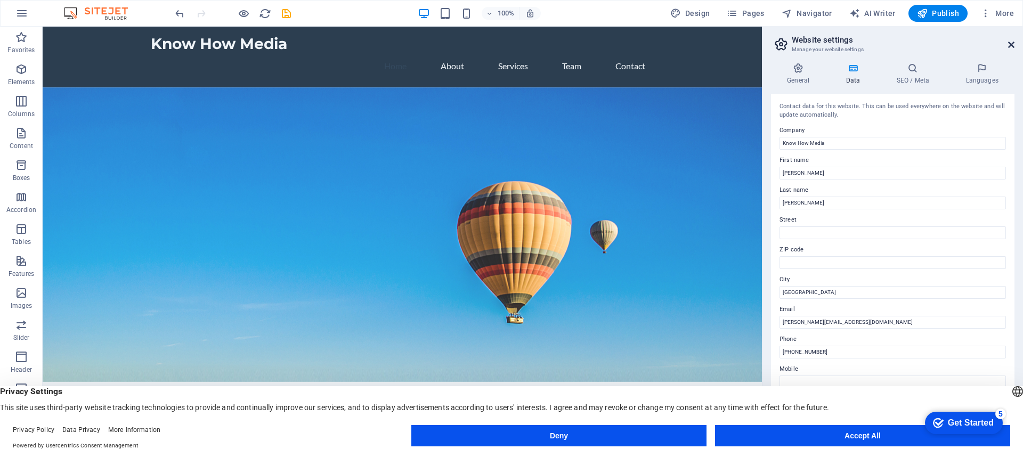
click at [1011, 42] on icon at bounding box center [1011, 44] width 6 height 9
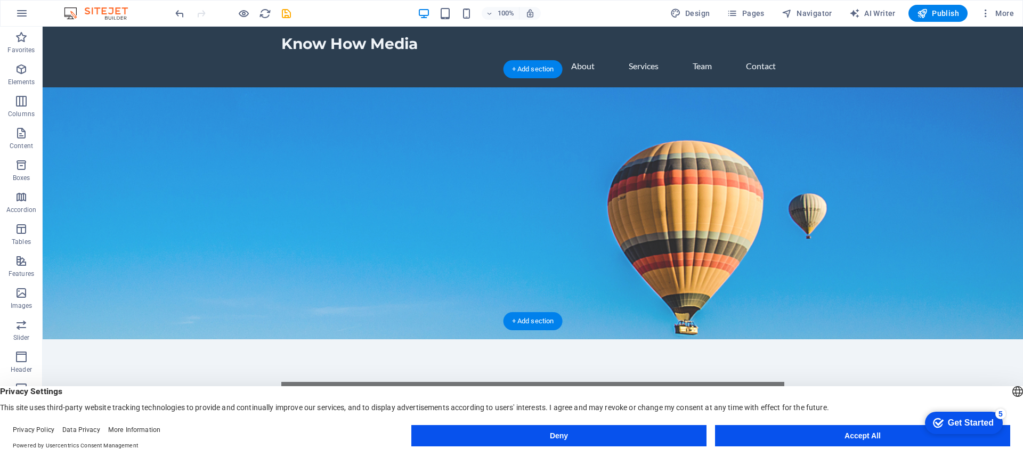
click at [620, 87] on figure at bounding box center [533, 213] width 980 height 252
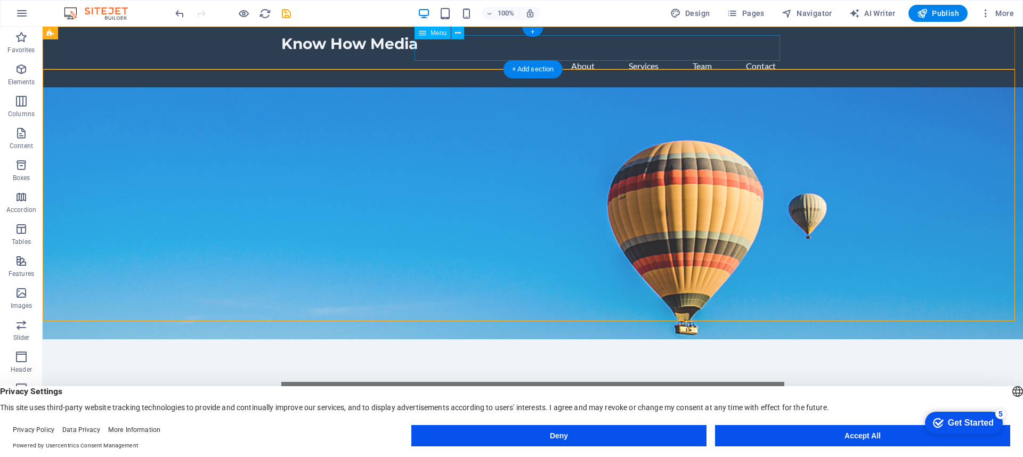
click at [639, 53] on nav "Home About Services Team Contact" at bounding box center [532, 66] width 503 height 26
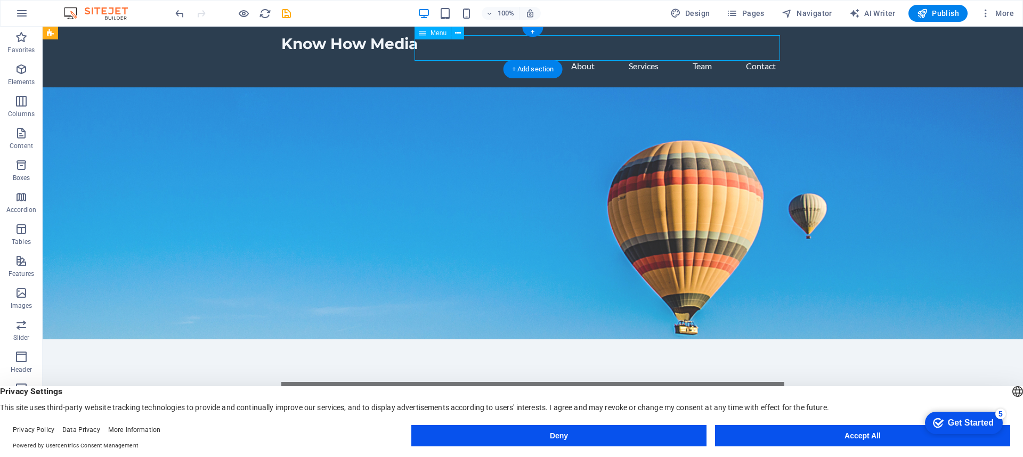
click at [639, 53] on nav "Home About Services Team Contact" at bounding box center [532, 66] width 503 height 26
select select
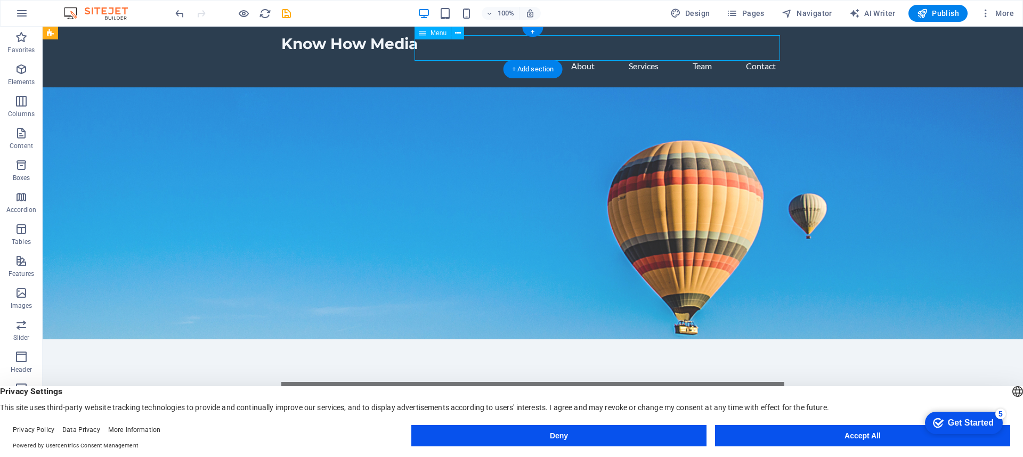
select select
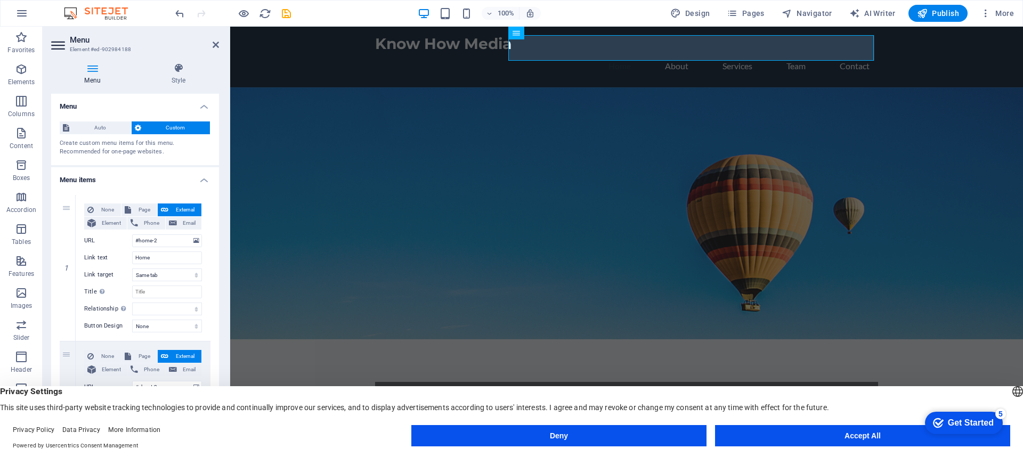
click at [873, 93] on figure at bounding box center [626, 213] width 793 height 252
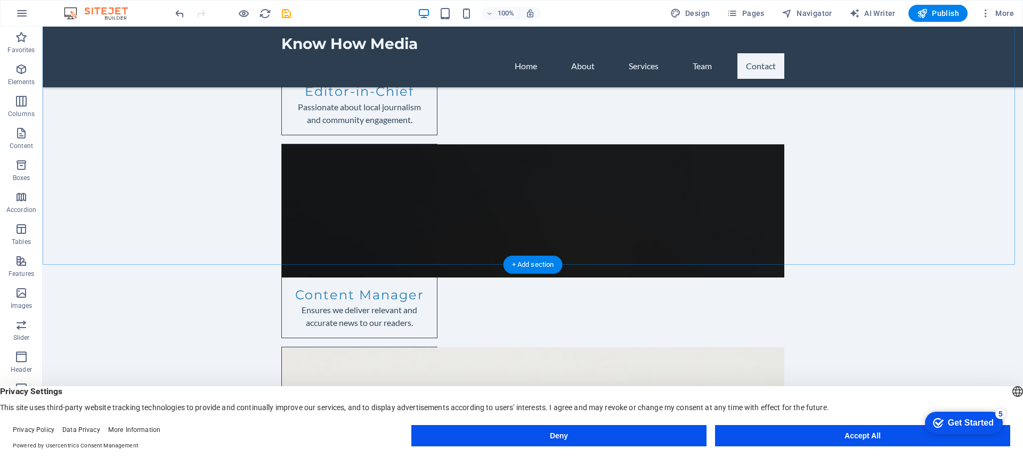
scroll to position [1314, 0]
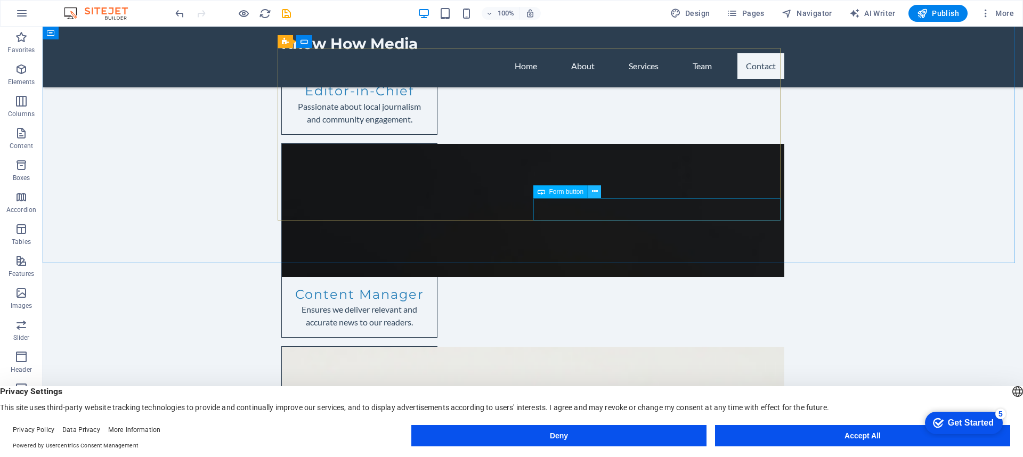
click at [595, 192] on icon at bounding box center [595, 191] width 6 height 11
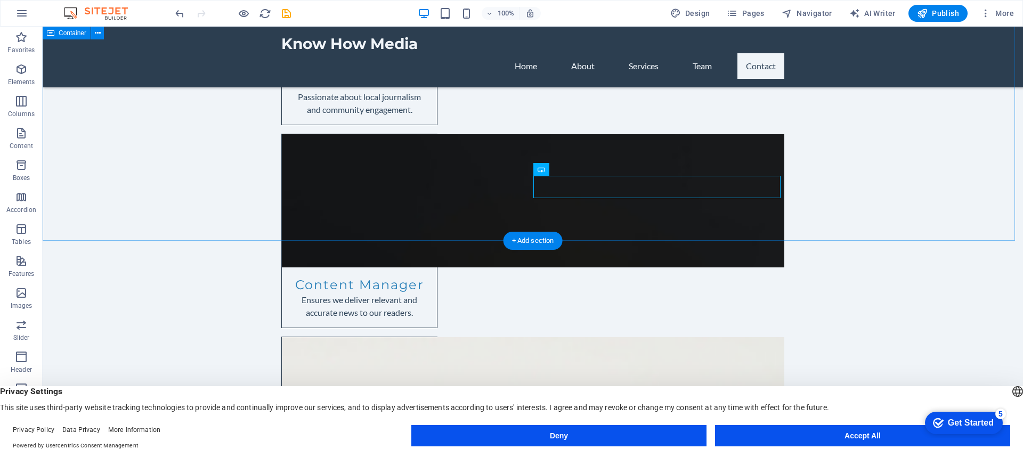
scroll to position [1369, 0]
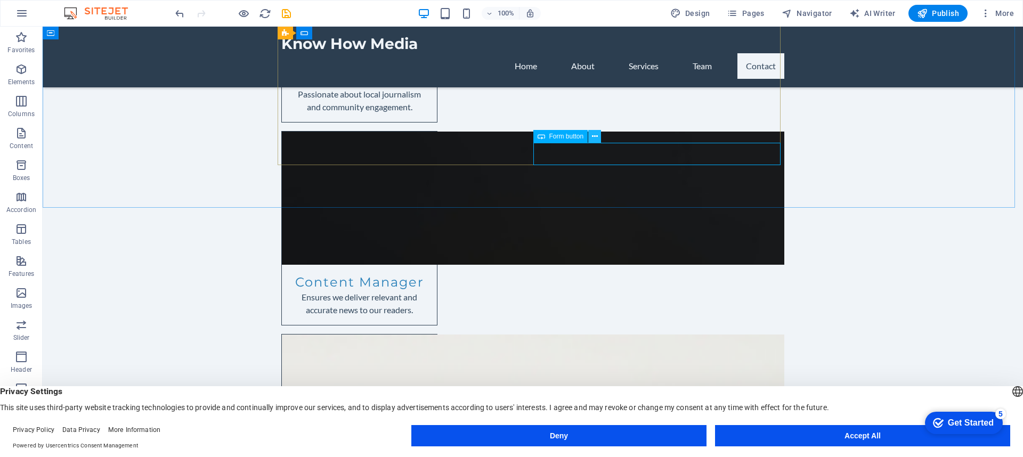
click at [595, 135] on icon at bounding box center [595, 136] width 6 height 11
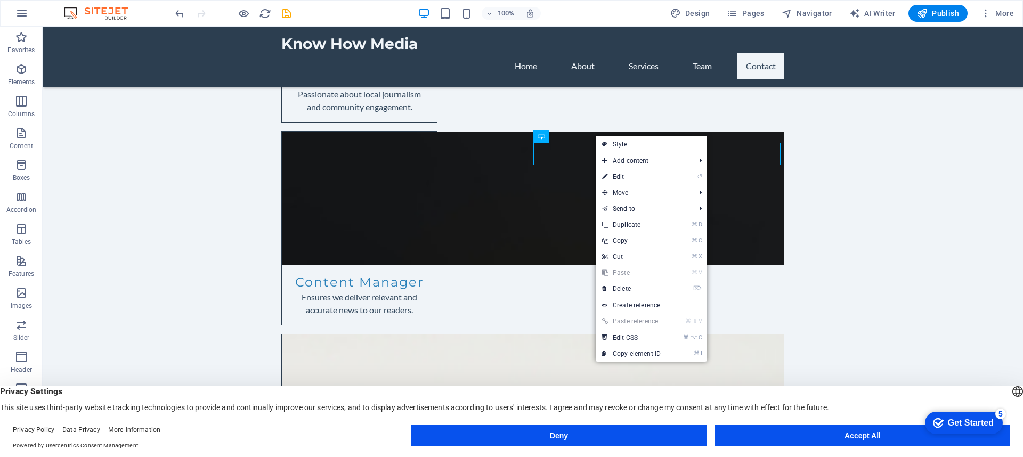
click at [630, 323] on link "⌘ ⇧ V Paste reference" at bounding box center [631, 321] width 71 height 16
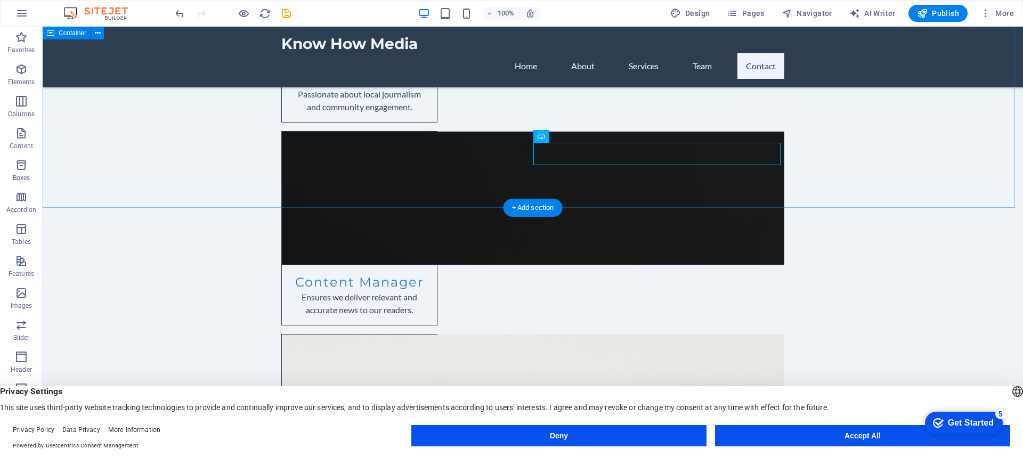
click at [561, 139] on span "Form button" at bounding box center [566, 136] width 35 height 6
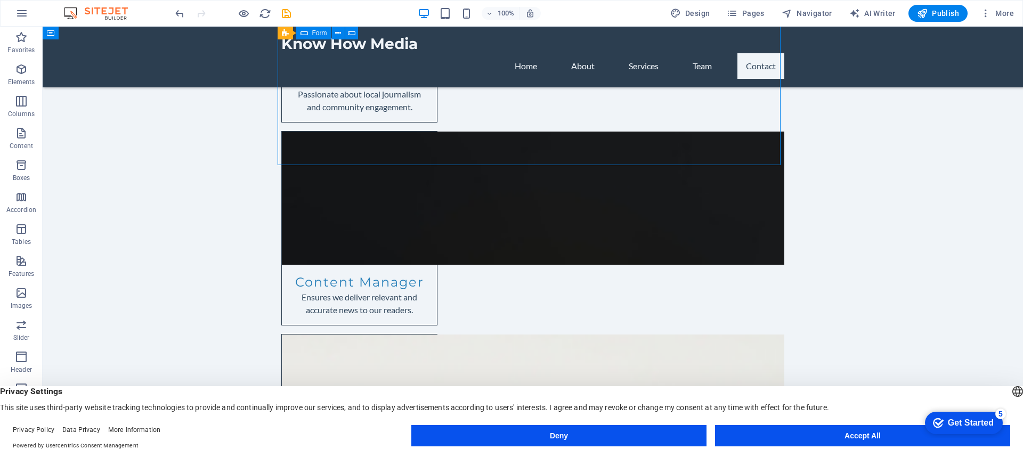
click at [569, 138] on span "Form button" at bounding box center [566, 136] width 35 height 6
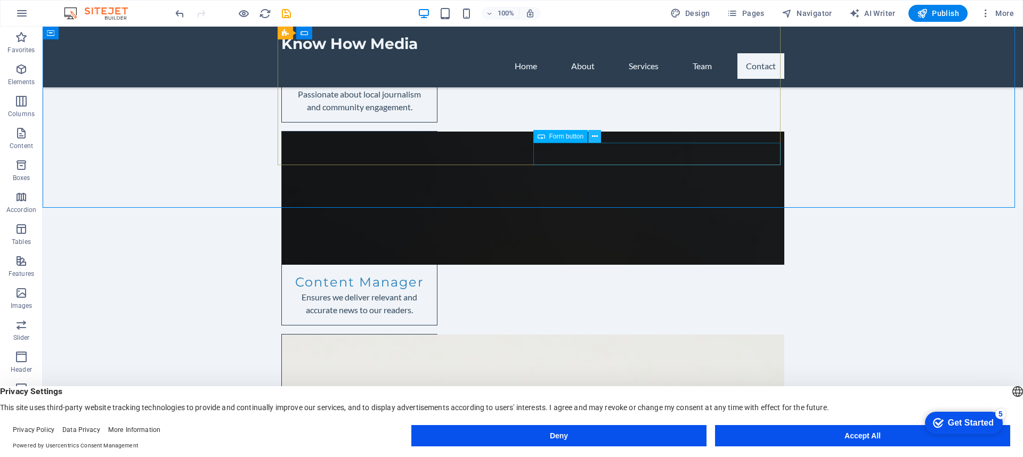
click at [594, 135] on icon at bounding box center [595, 136] width 6 height 11
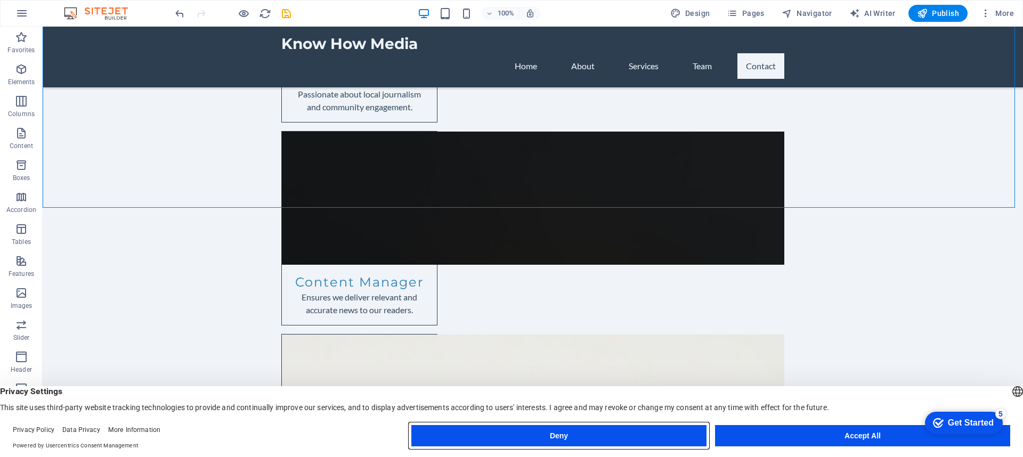
click at [576, 434] on button "Deny" at bounding box center [558, 435] width 295 height 21
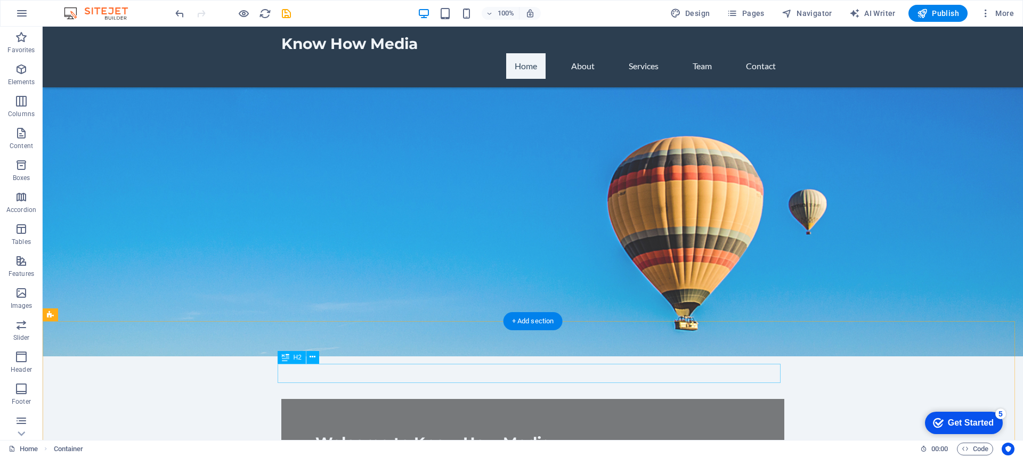
scroll to position [0, 0]
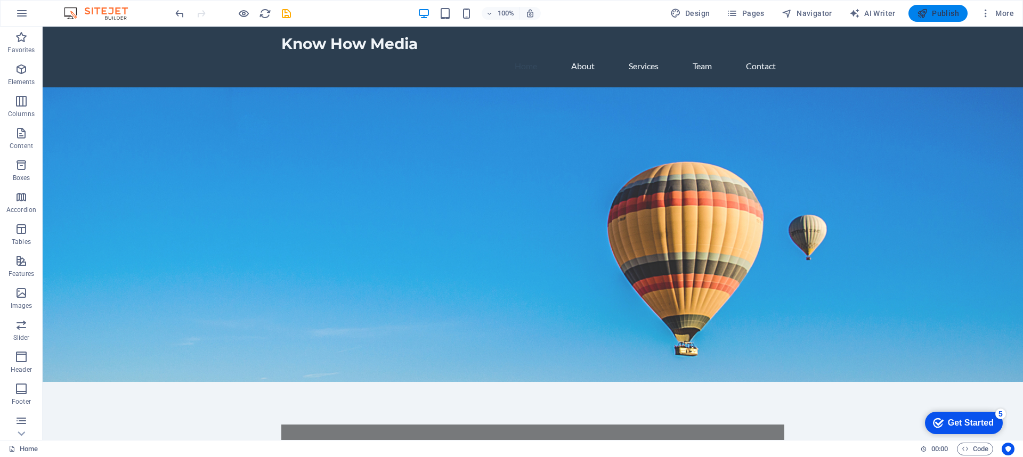
click at [941, 13] on span "Publish" at bounding box center [938, 13] width 42 height 11
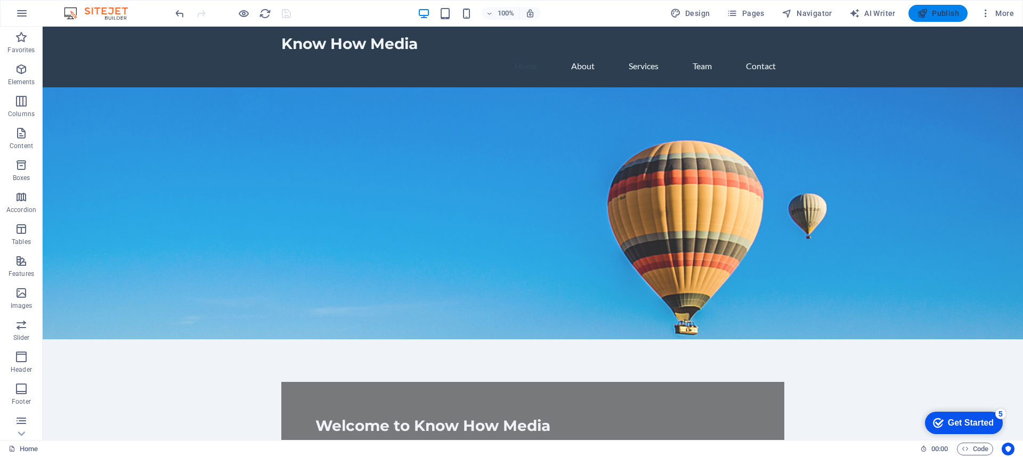
click at [937, 13] on span "Publish" at bounding box center [938, 13] width 42 height 11
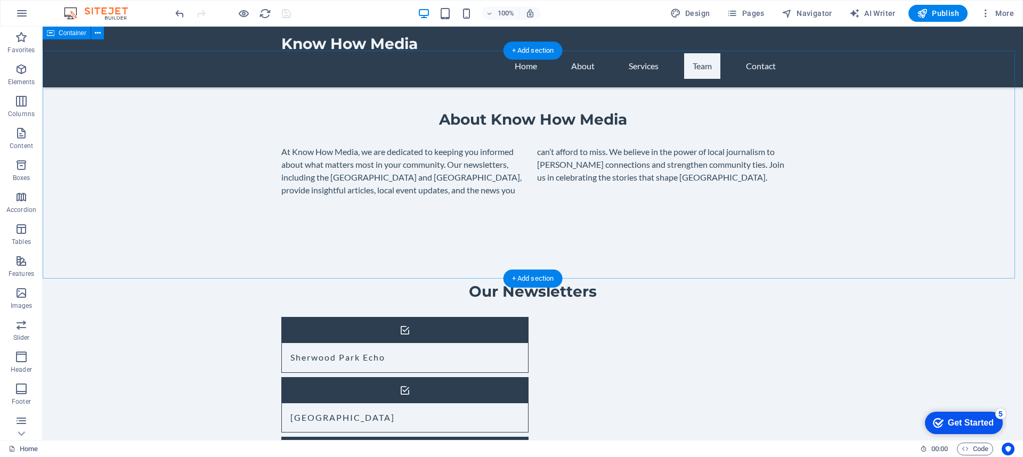
scroll to position [360, 0]
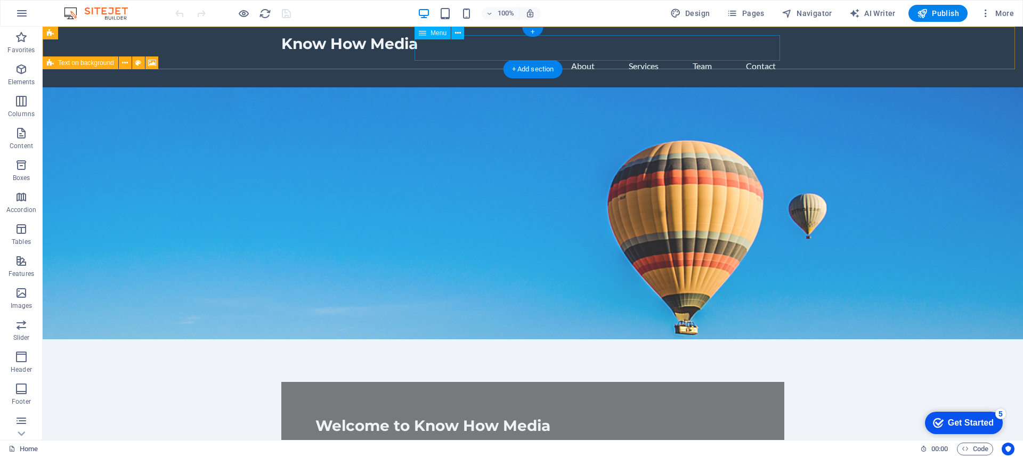
click at [697, 53] on nav "Home About Services Team Contact" at bounding box center [532, 66] width 503 height 26
click at [642, 53] on nav "Home About Services Team Contact" at bounding box center [532, 66] width 503 height 26
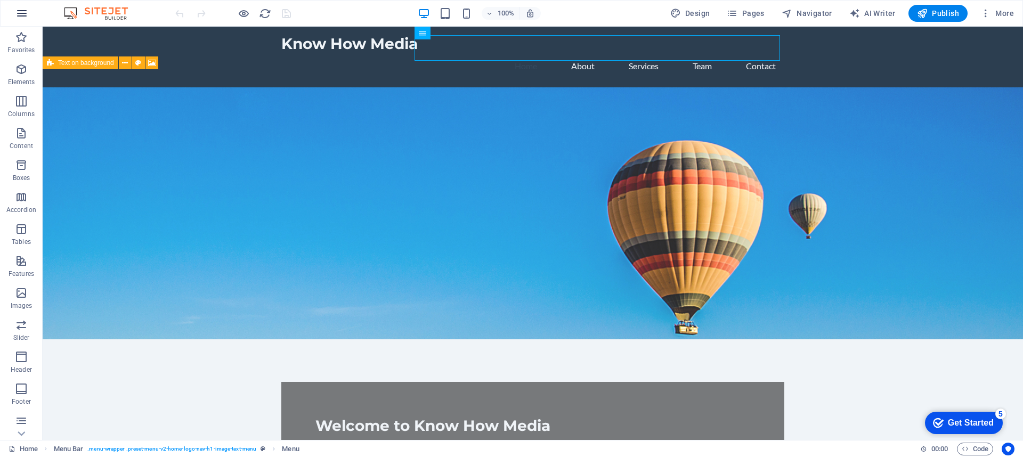
click at [23, 10] on icon "button" at bounding box center [21, 13] width 13 height 13
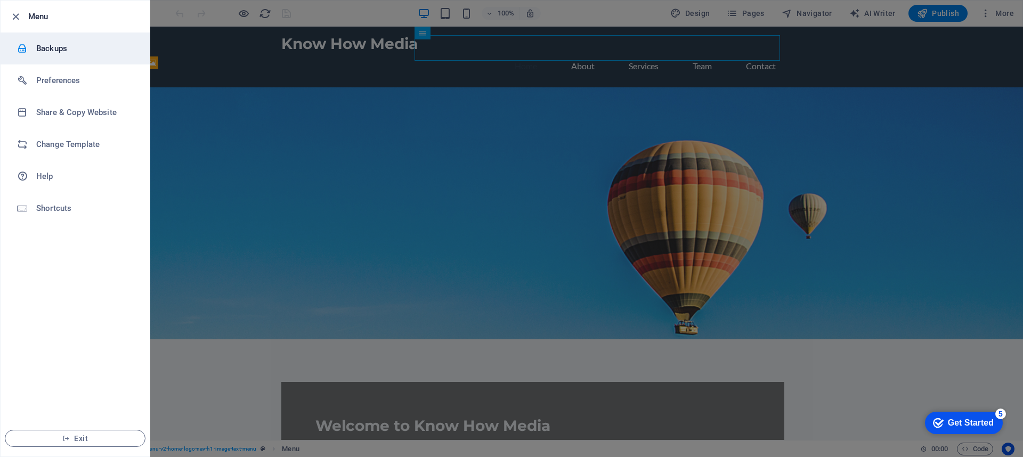
click at [39, 50] on h6 "Backups" at bounding box center [85, 48] width 99 height 13
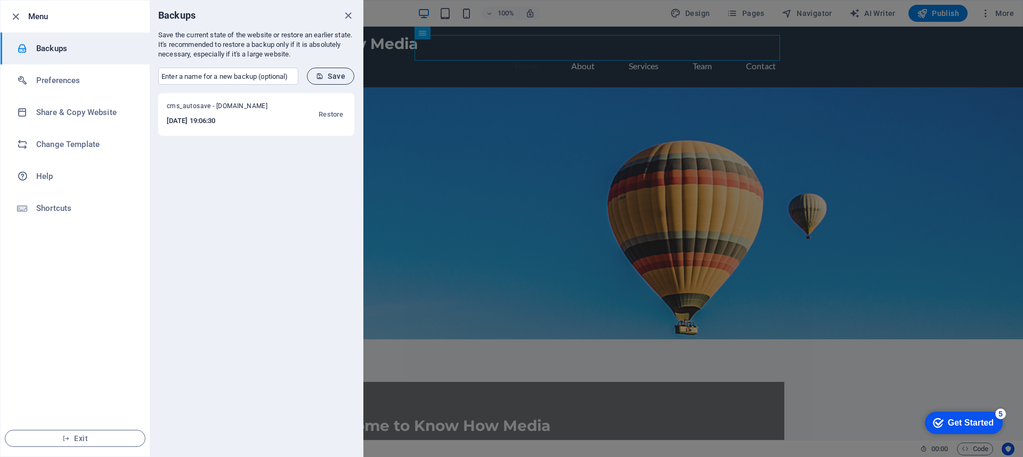
click at [333, 75] on span "Save" at bounding box center [330, 76] width 29 height 9
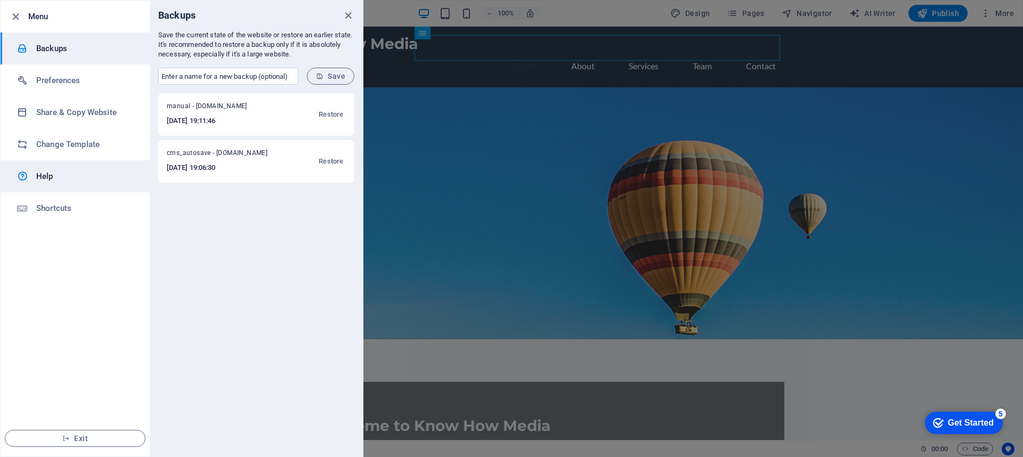
click at [46, 175] on h6 "Help" at bounding box center [85, 176] width 99 height 13
click at [348, 17] on icon "close" at bounding box center [348, 16] width 12 height 12
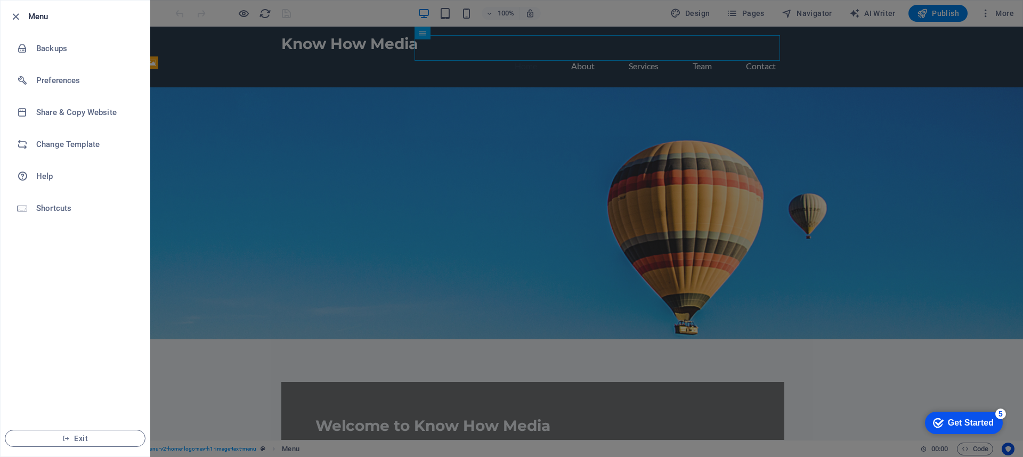
click at [268, 94] on div at bounding box center [511, 228] width 1023 height 457
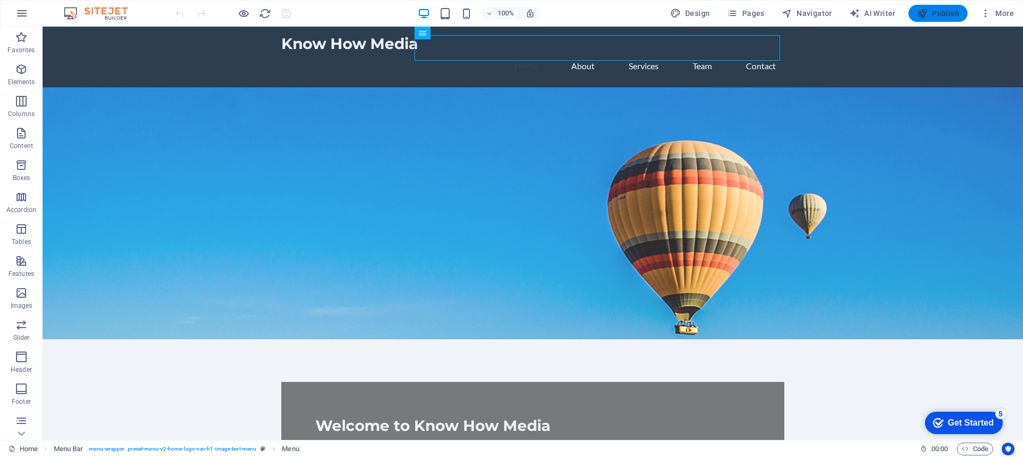
click at [937, 12] on span "Publish" at bounding box center [938, 13] width 42 height 11
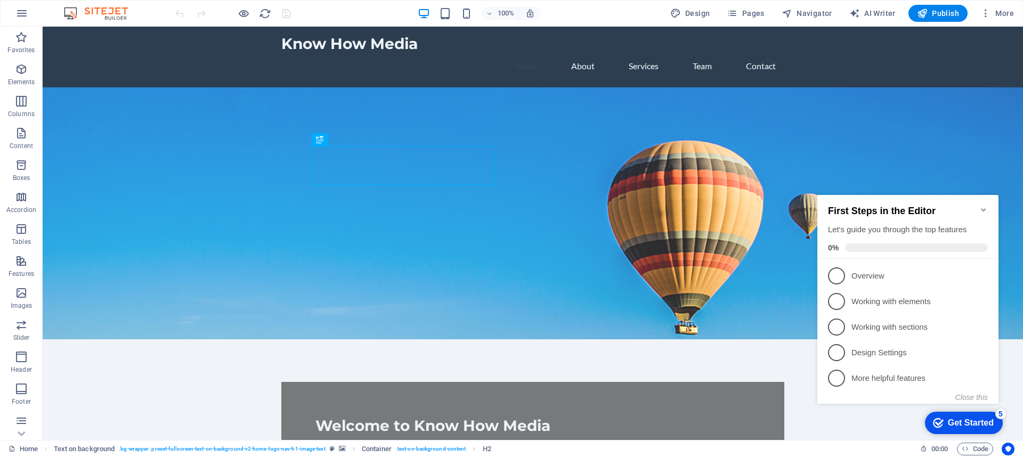
click at [983, 206] on icon "Minimize checklist" at bounding box center [983, 210] width 9 height 9
